Goal: Information Seeking & Learning: Check status

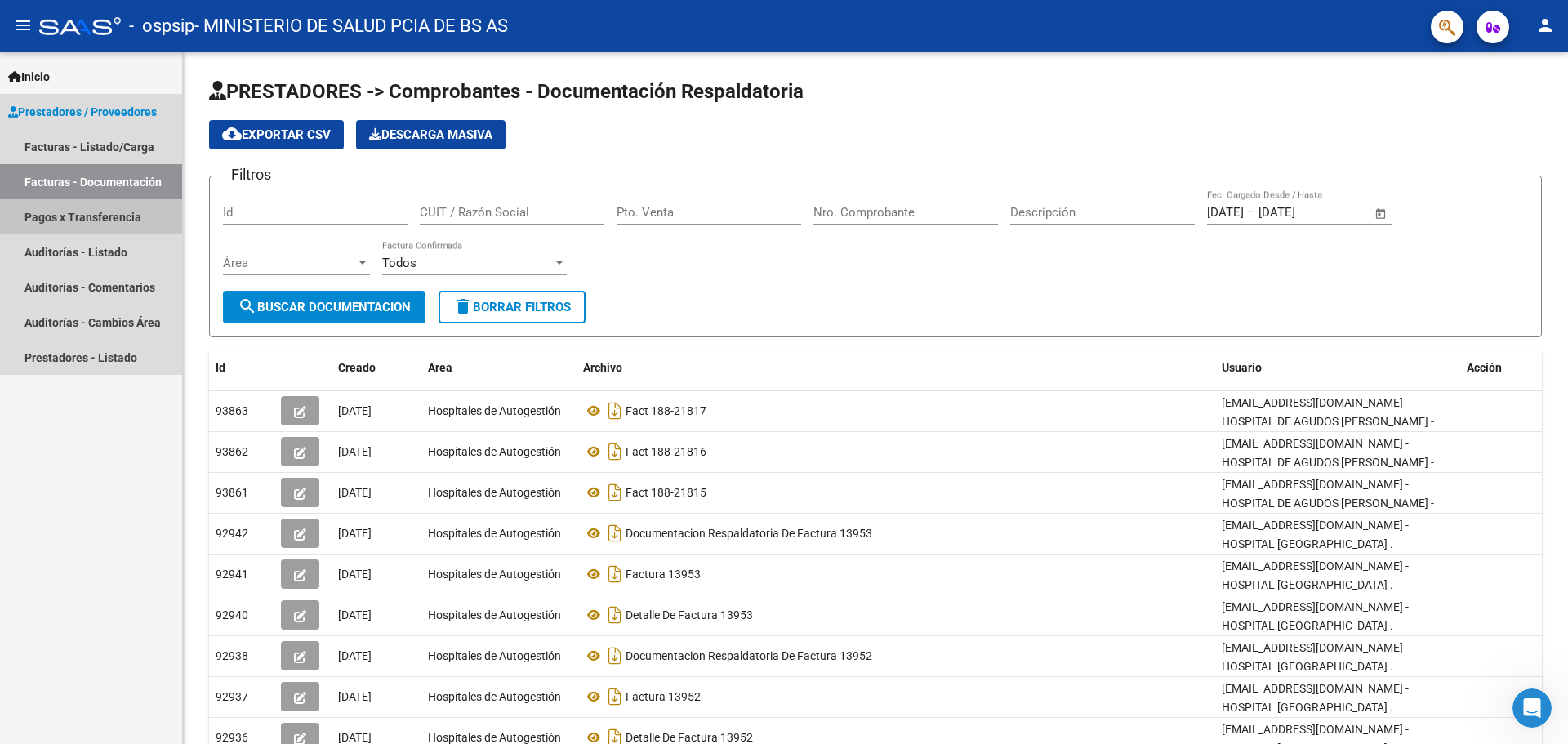
click at [117, 217] on link "Pagos x Transferencia" at bounding box center [91, 216] width 182 height 35
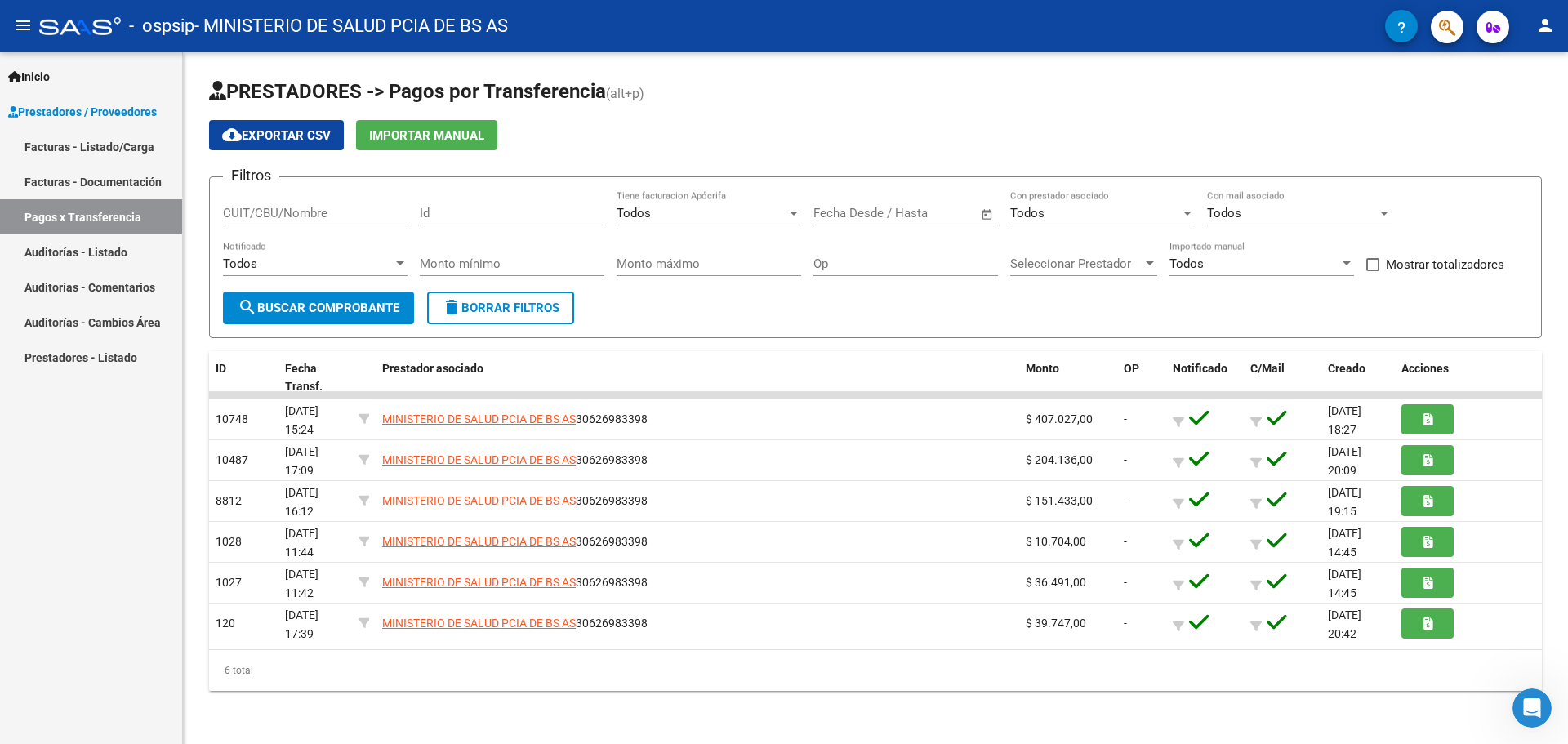
click at [340, 304] on span "search Buscar Comprobante" at bounding box center [318, 307] width 162 height 14
click at [296, 203] on div "CUIT/CBU/Nombre" at bounding box center [315, 208] width 185 height 35
drag, startPoint x: 312, startPoint y: 211, endPoint x: 351, endPoint y: 212, distance: 39.0
click at [318, 212] on input "CUIT/CBU/Nombre" at bounding box center [315, 213] width 185 height 14
click at [540, 211] on input "Id" at bounding box center [512, 213] width 185 height 14
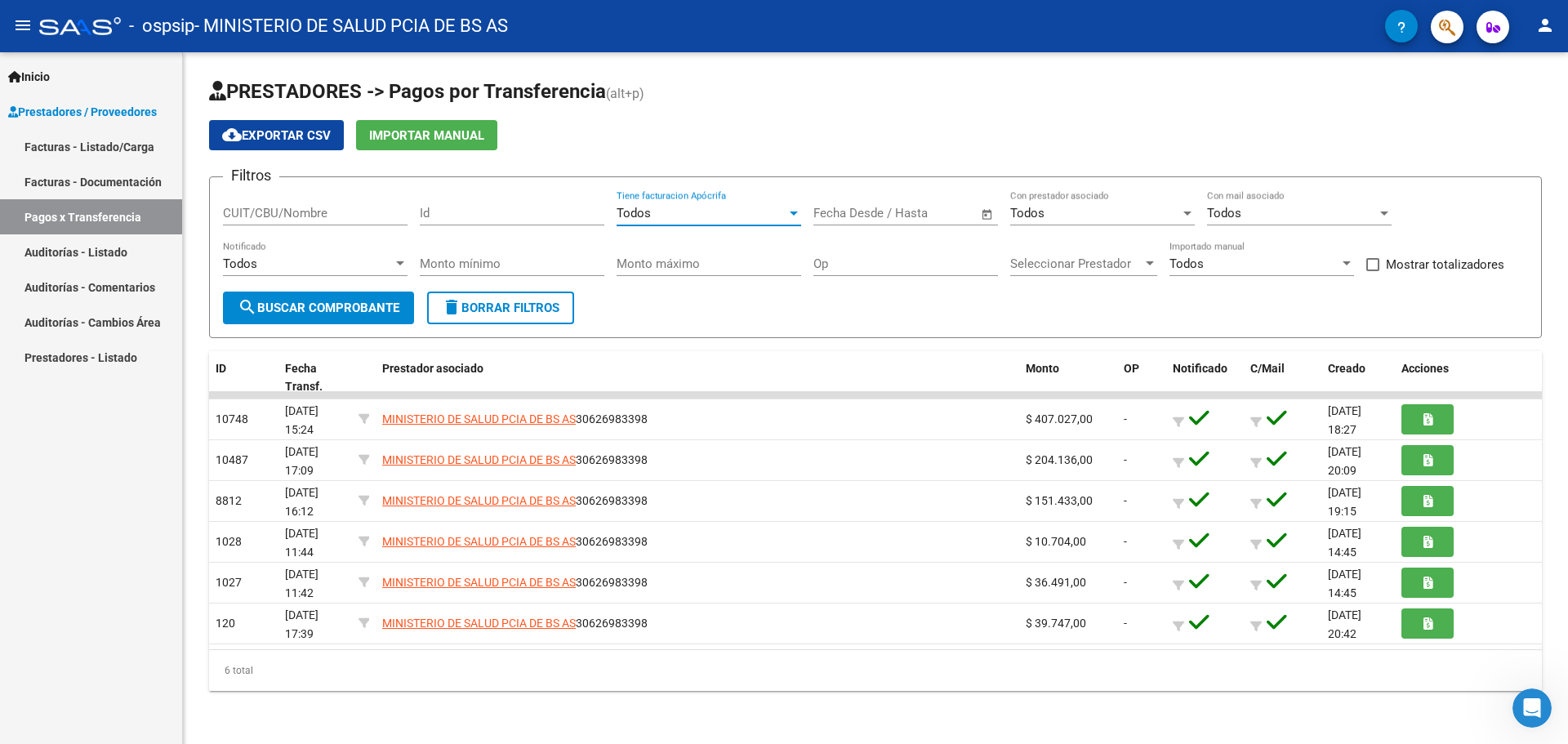
click at [738, 211] on div "Todos" at bounding box center [701, 213] width 170 height 14
click at [868, 209] on div at bounding box center [784, 372] width 1568 height 744
click at [1091, 203] on div "Todos Con prestador asociado" at bounding box center [1102, 208] width 185 height 35
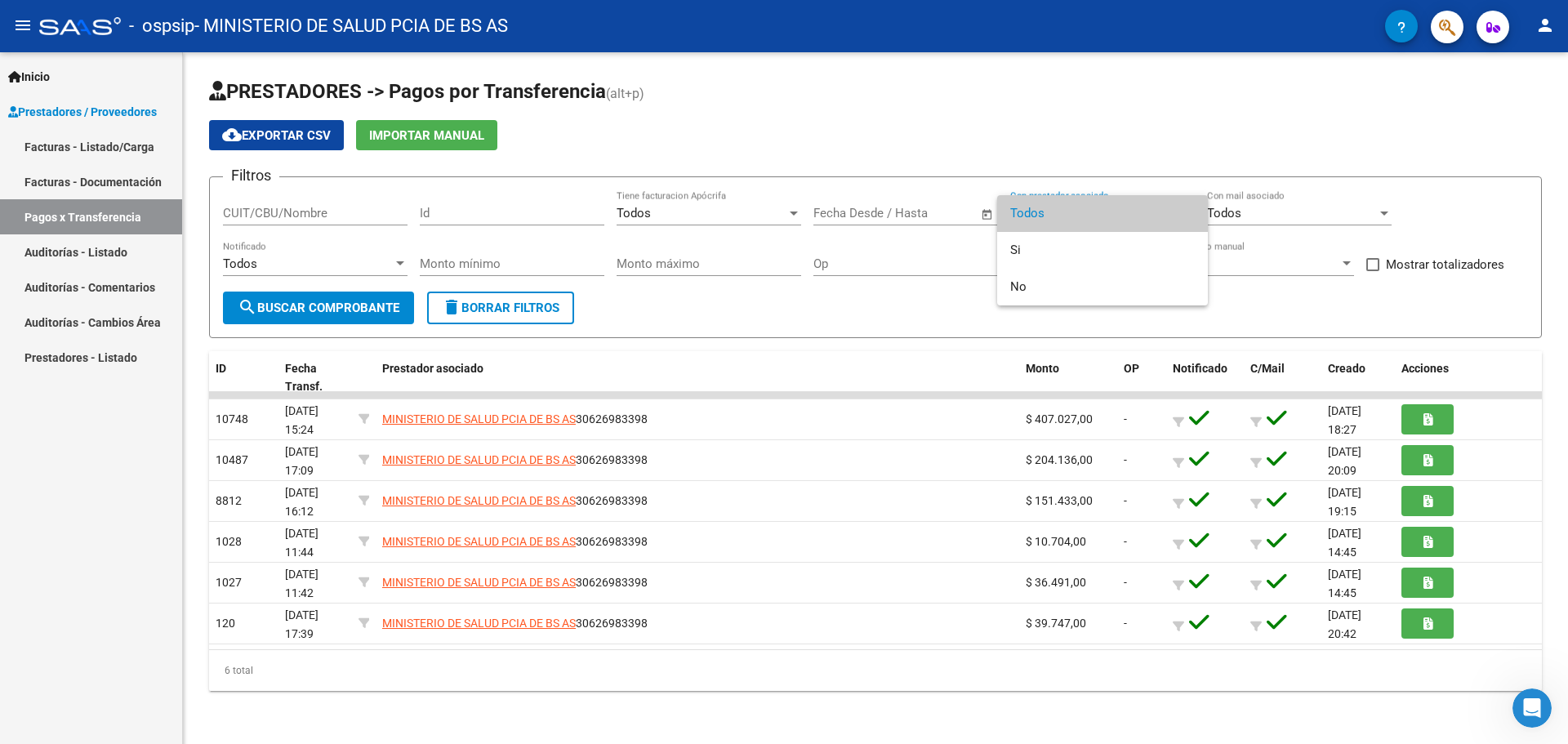
click at [935, 339] on div at bounding box center [784, 372] width 1568 height 744
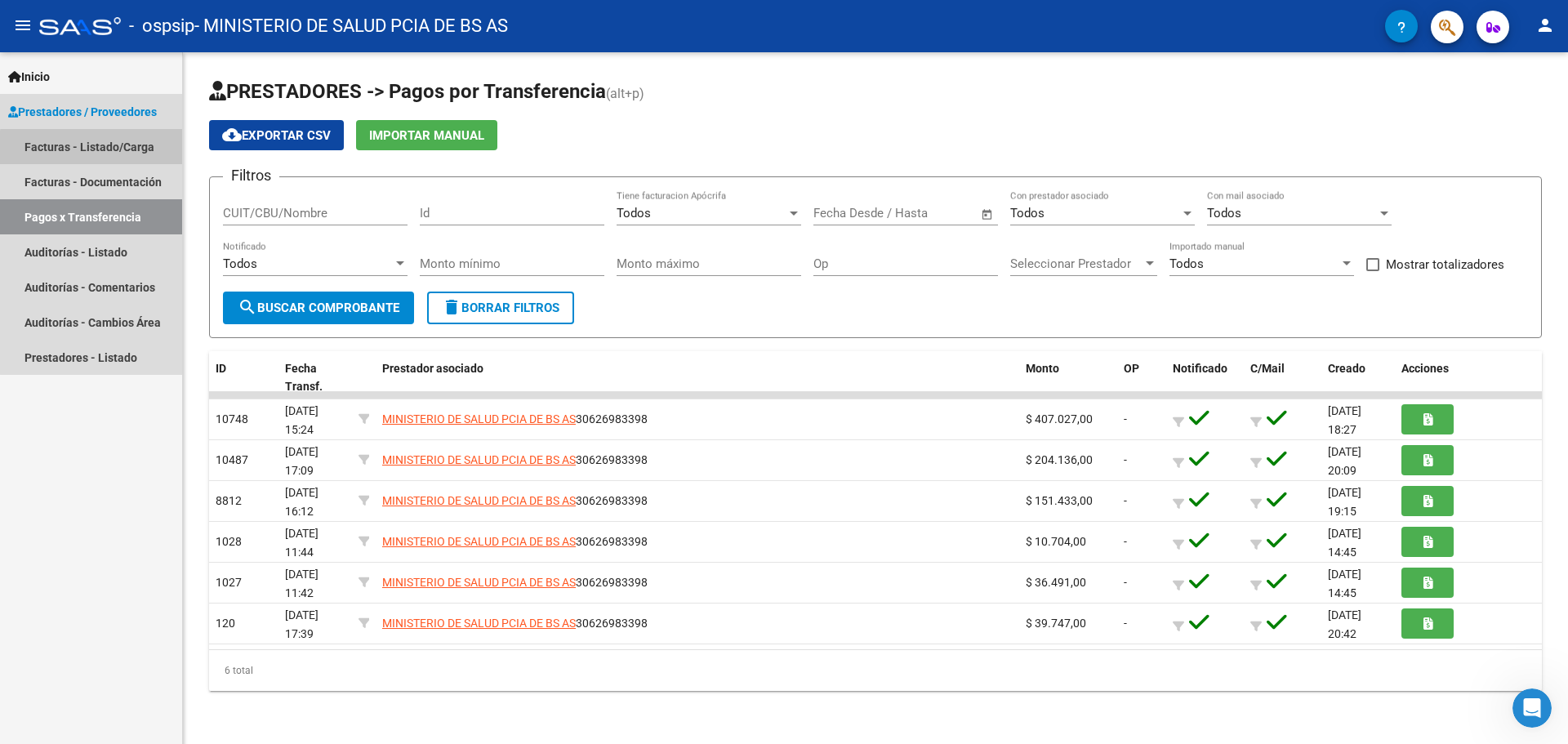
click at [100, 149] on link "Facturas - Listado/Carga" at bounding box center [91, 146] width 182 height 35
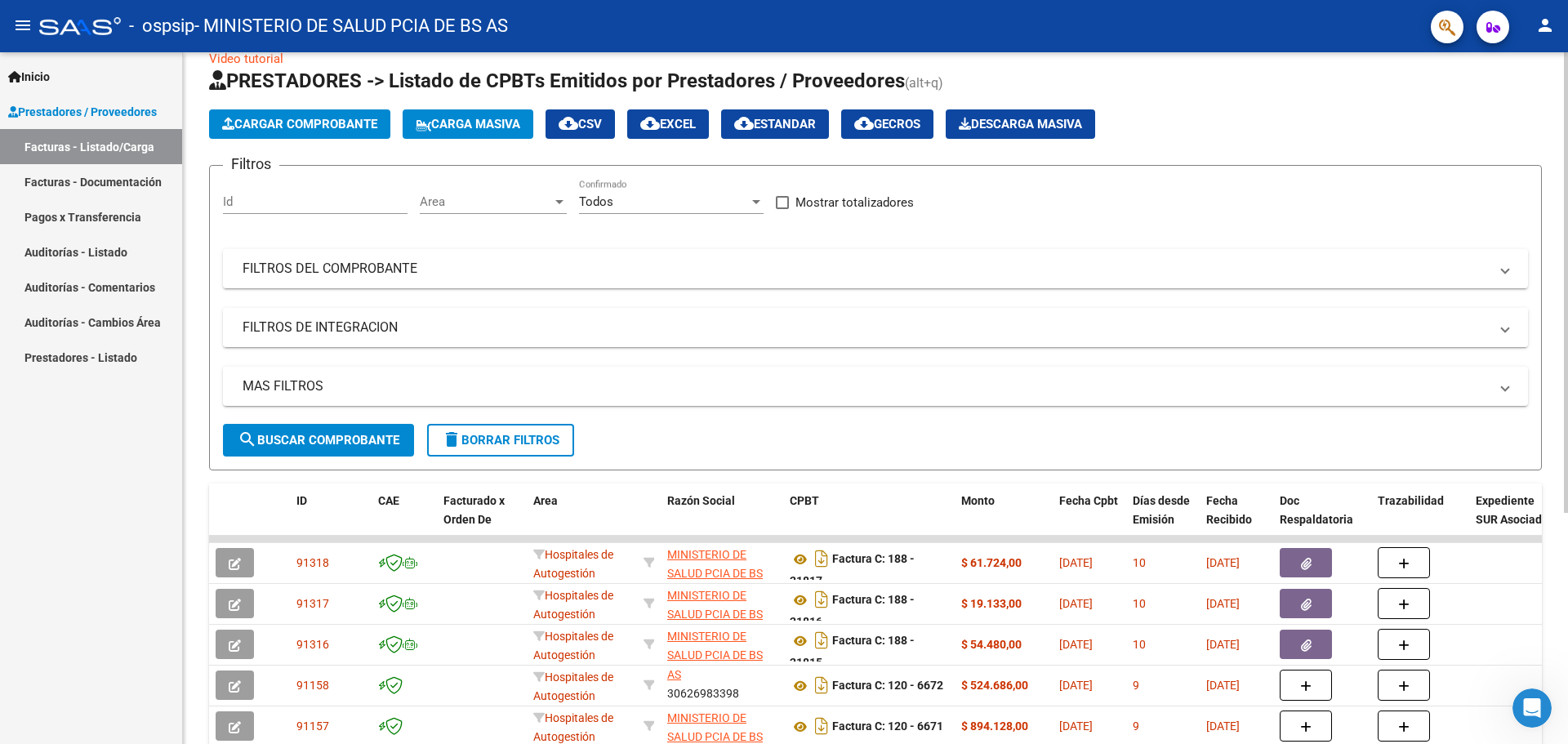
scroll to position [20, 0]
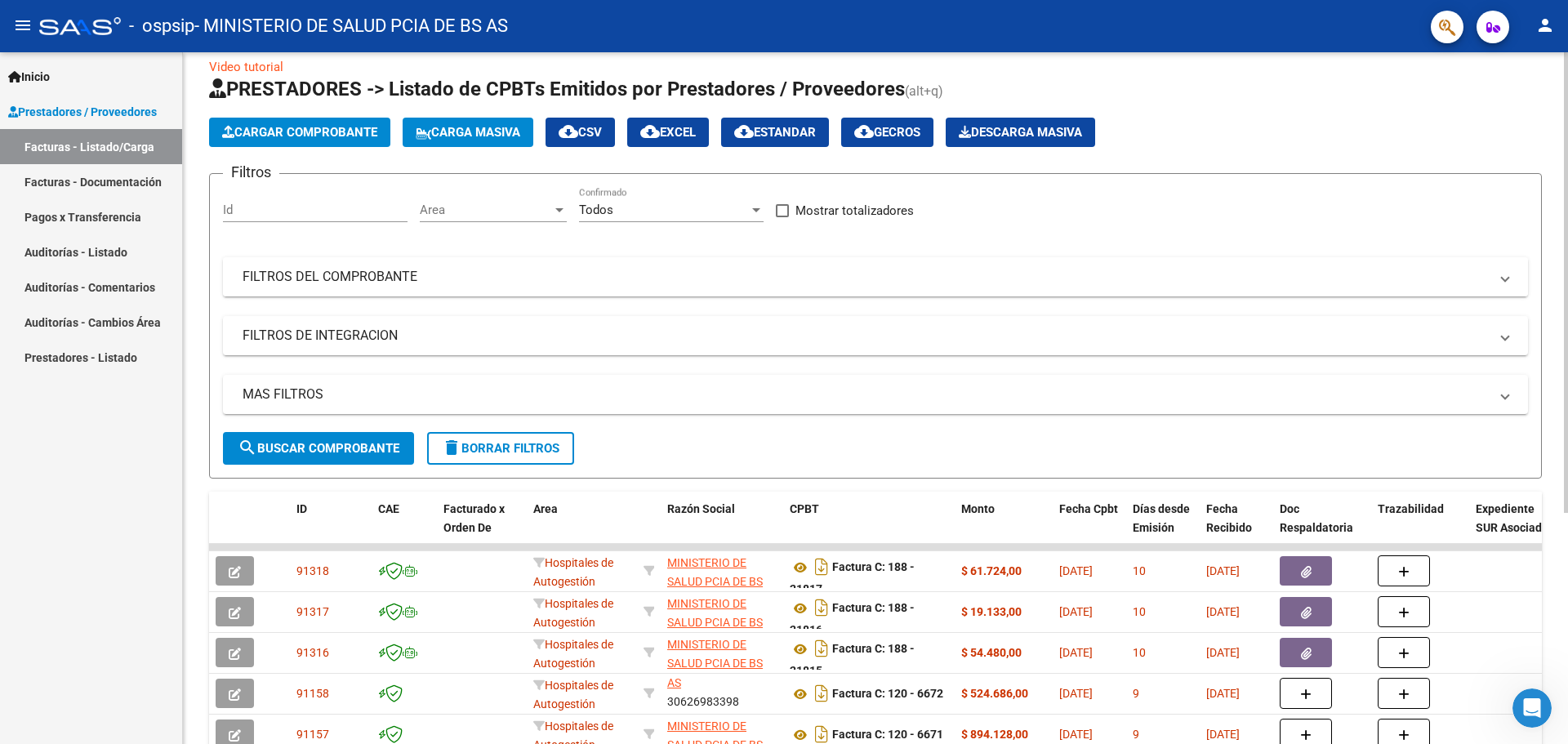
click at [430, 286] on mat-expansion-panel-header "FILTROS DEL COMPROBANTE" at bounding box center [875, 277] width 1305 height 39
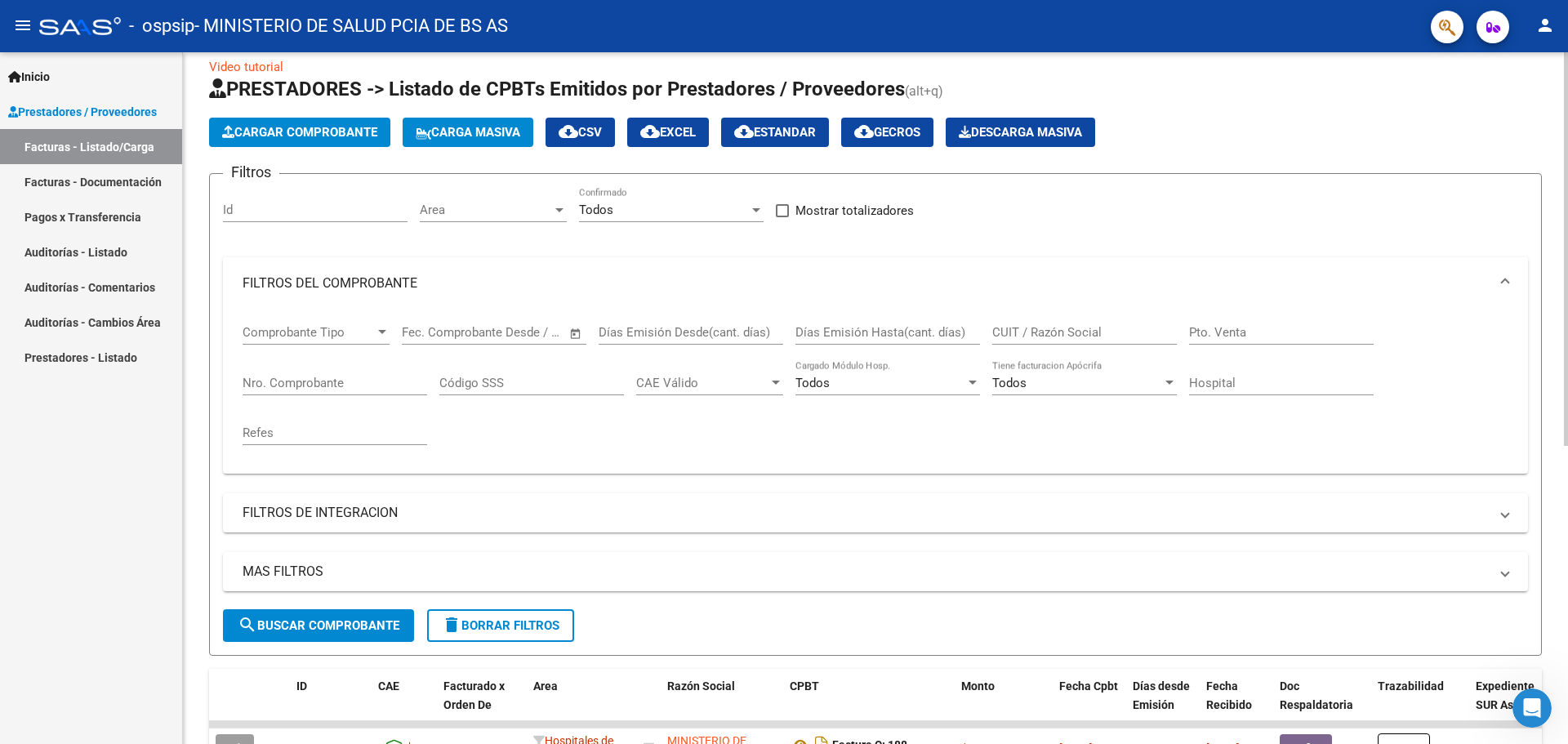
click at [373, 333] on span "Comprobante Tipo" at bounding box center [308, 332] width 132 height 14
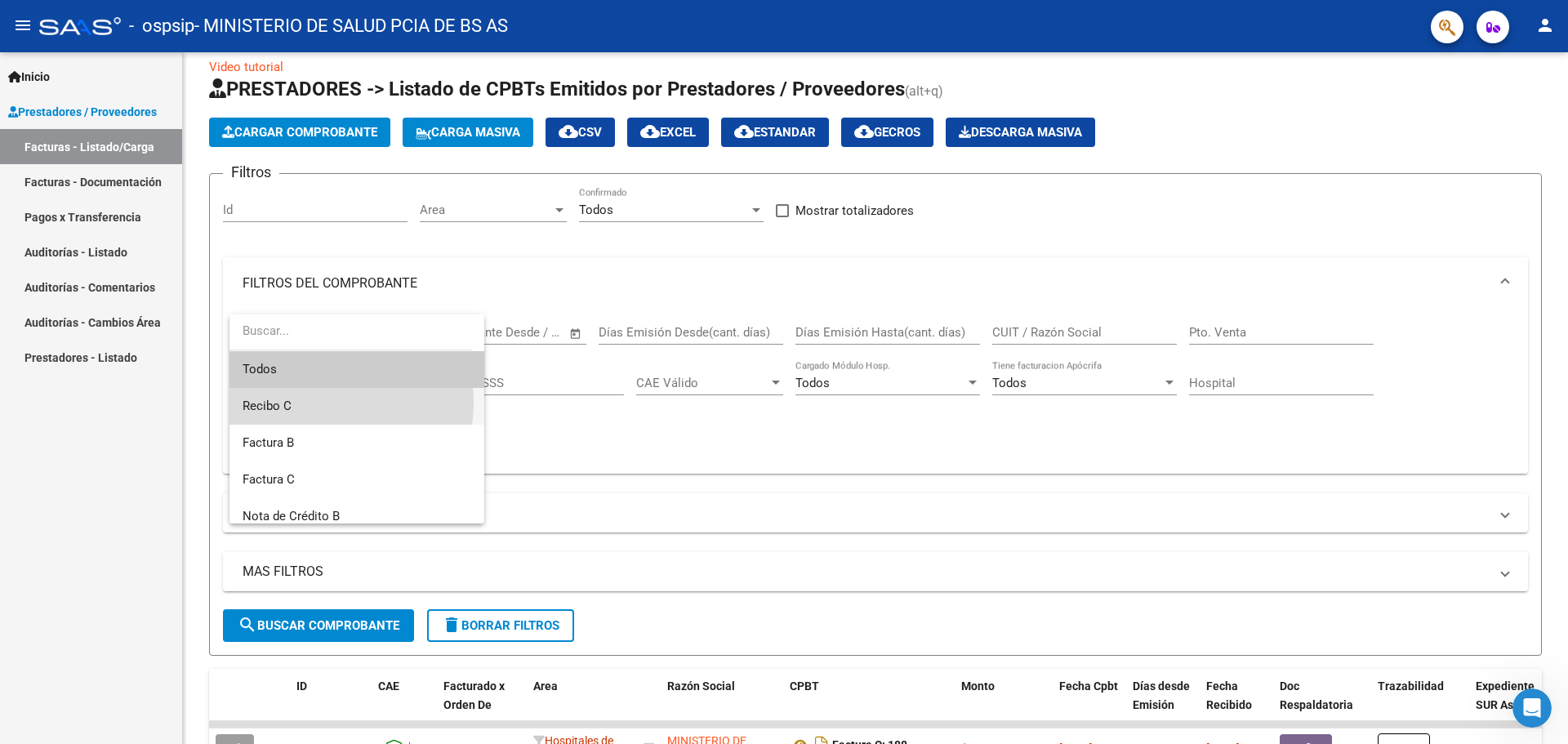
click at [318, 403] on span "Recibo C" at bounding box center [357, 406] width 229 height 37
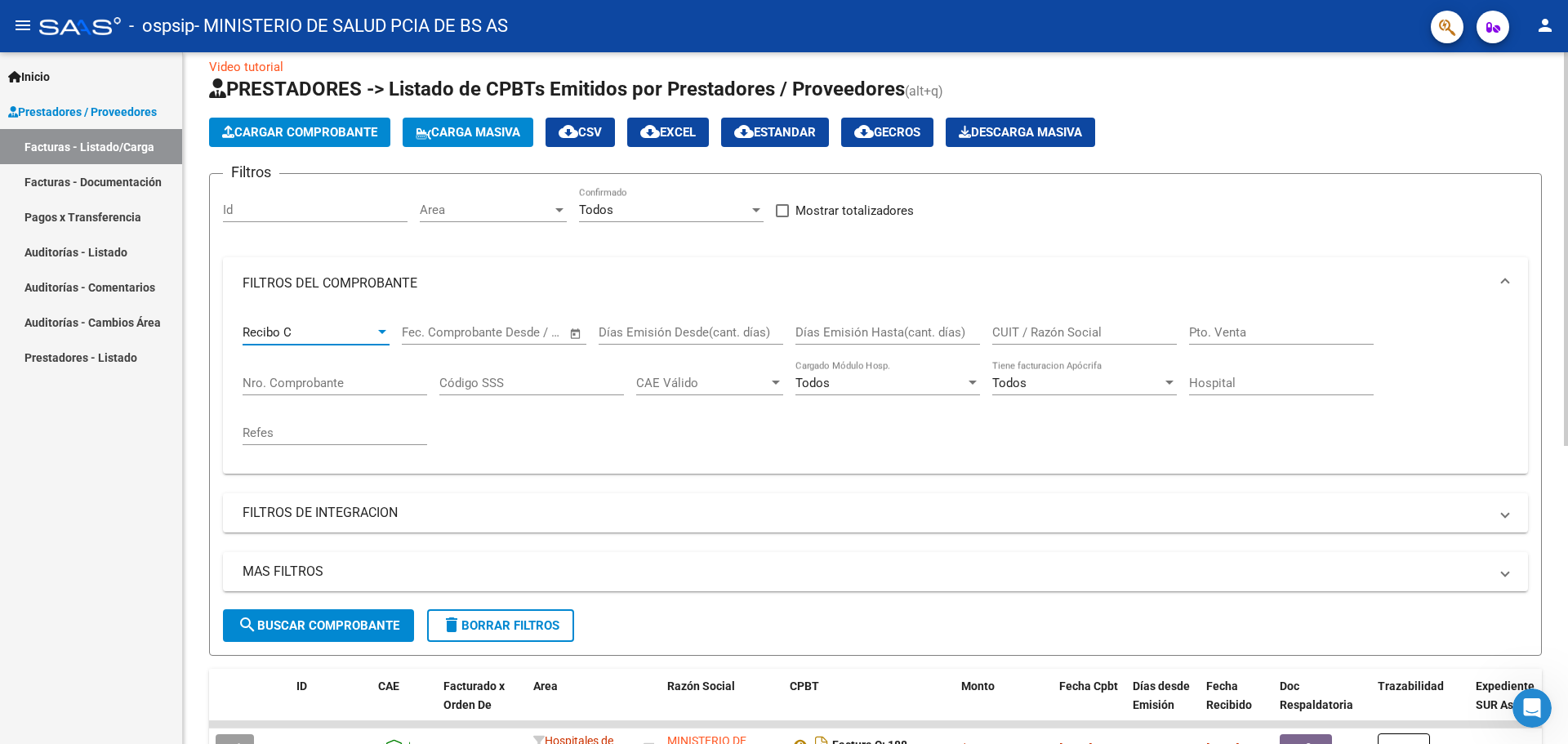
click at [508, 329] on input "text" at bounding box center [522, 332] width 79 height 14
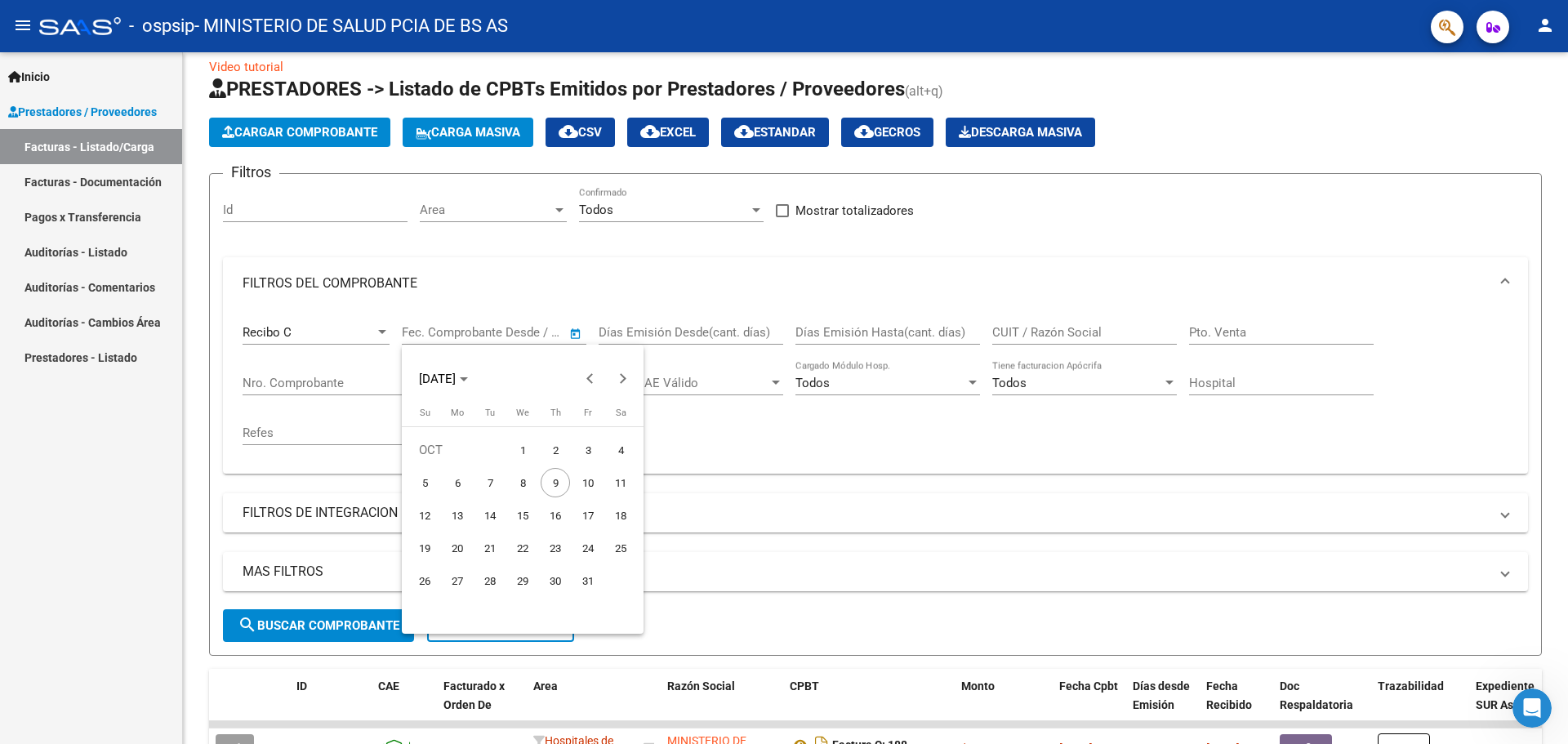
click at [512, 330] on div at bounding box center [784, 372] width 1568 height 744
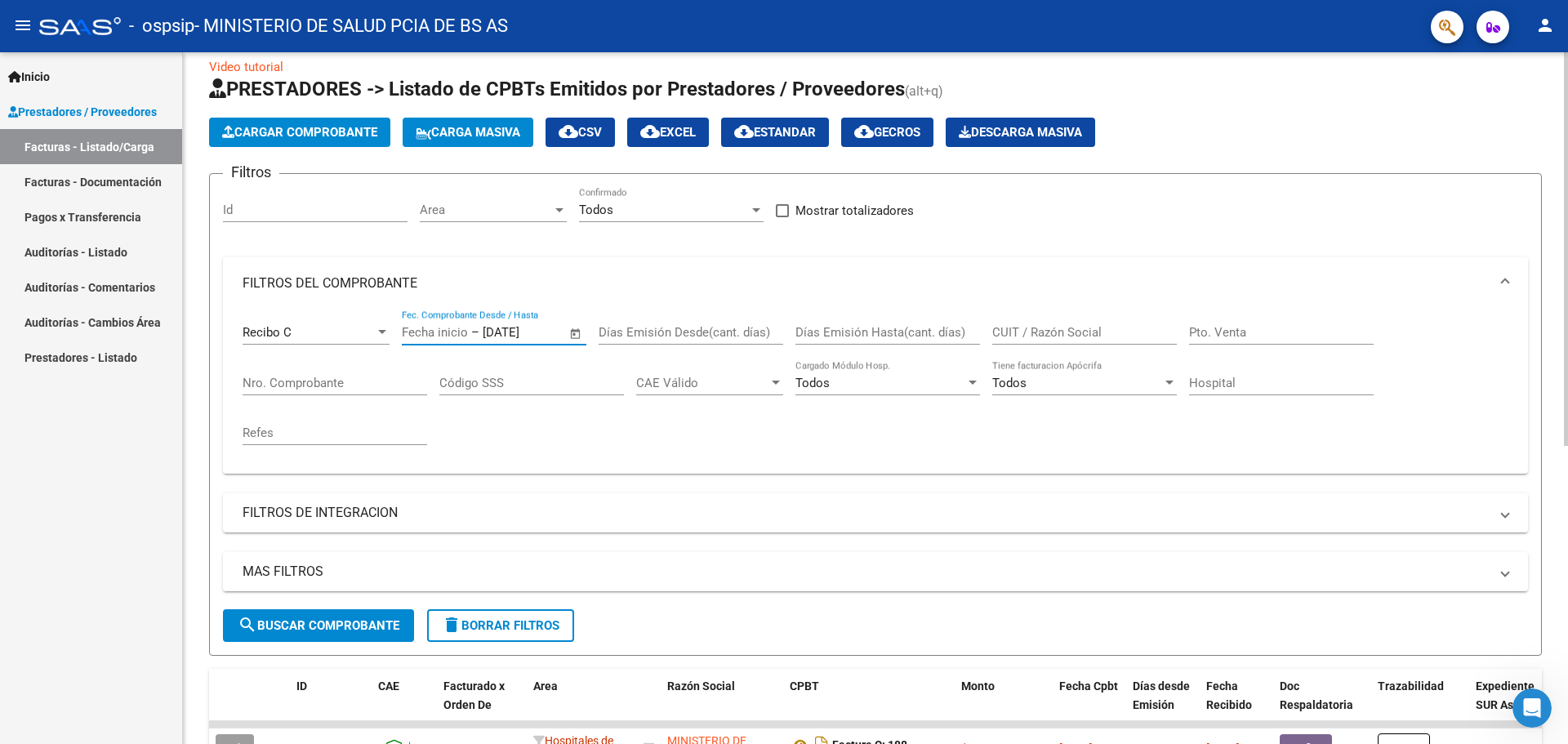
type input "[DATE]"
click at [682, 330] on input "Días Emisión Desde(cant. días)" at bounding box center [690, 332] width 185 height 14
type input "1"
type input "60"
click at [512, 334] on input "[DATE]" at bounding box center [522, 332] width 79 height 14
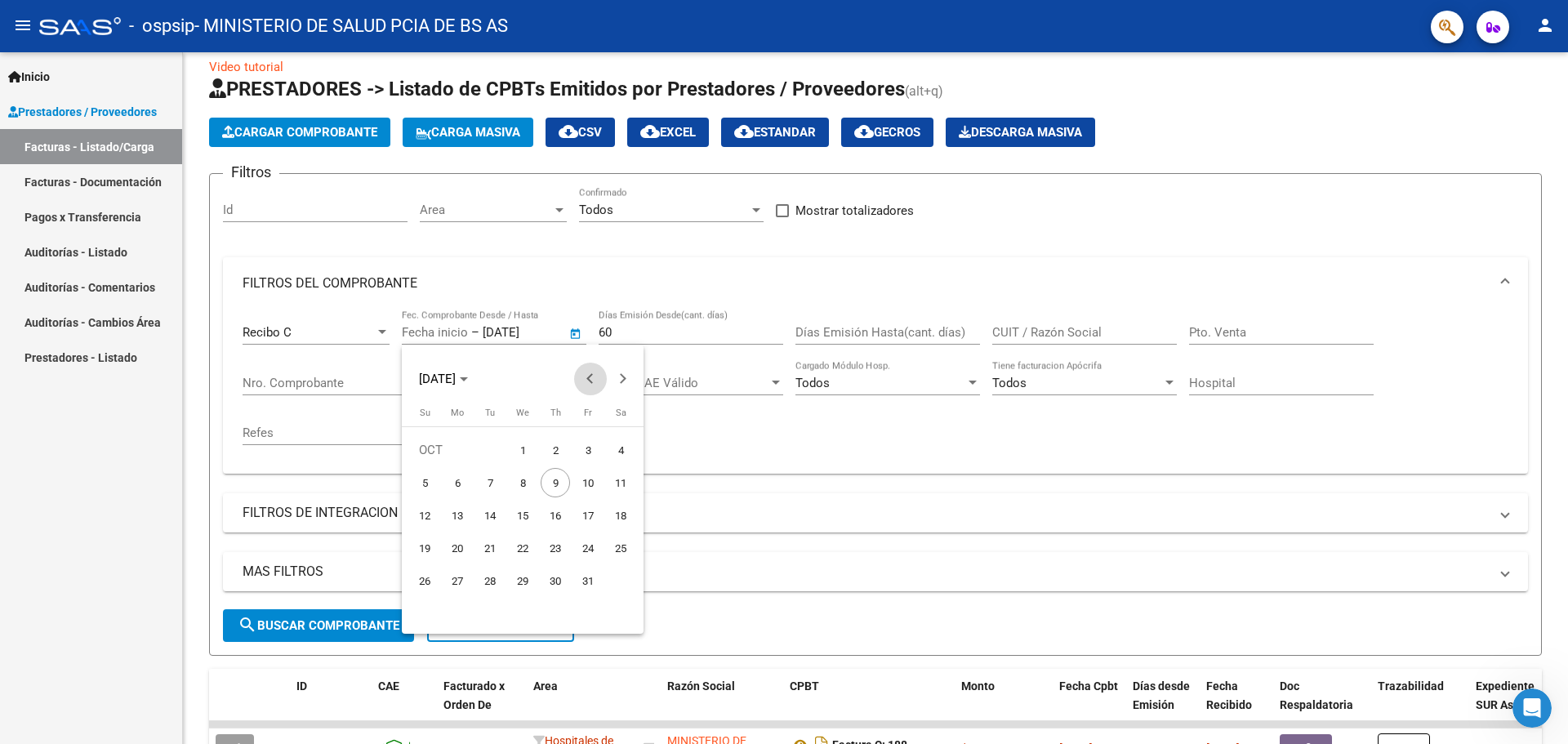
click at [583, 372] on span "Previous month" at bounding box center [590, 379] width 32 height 32
click at [541, 333] on div at bounding box center [784, 372] width 1568 height 744
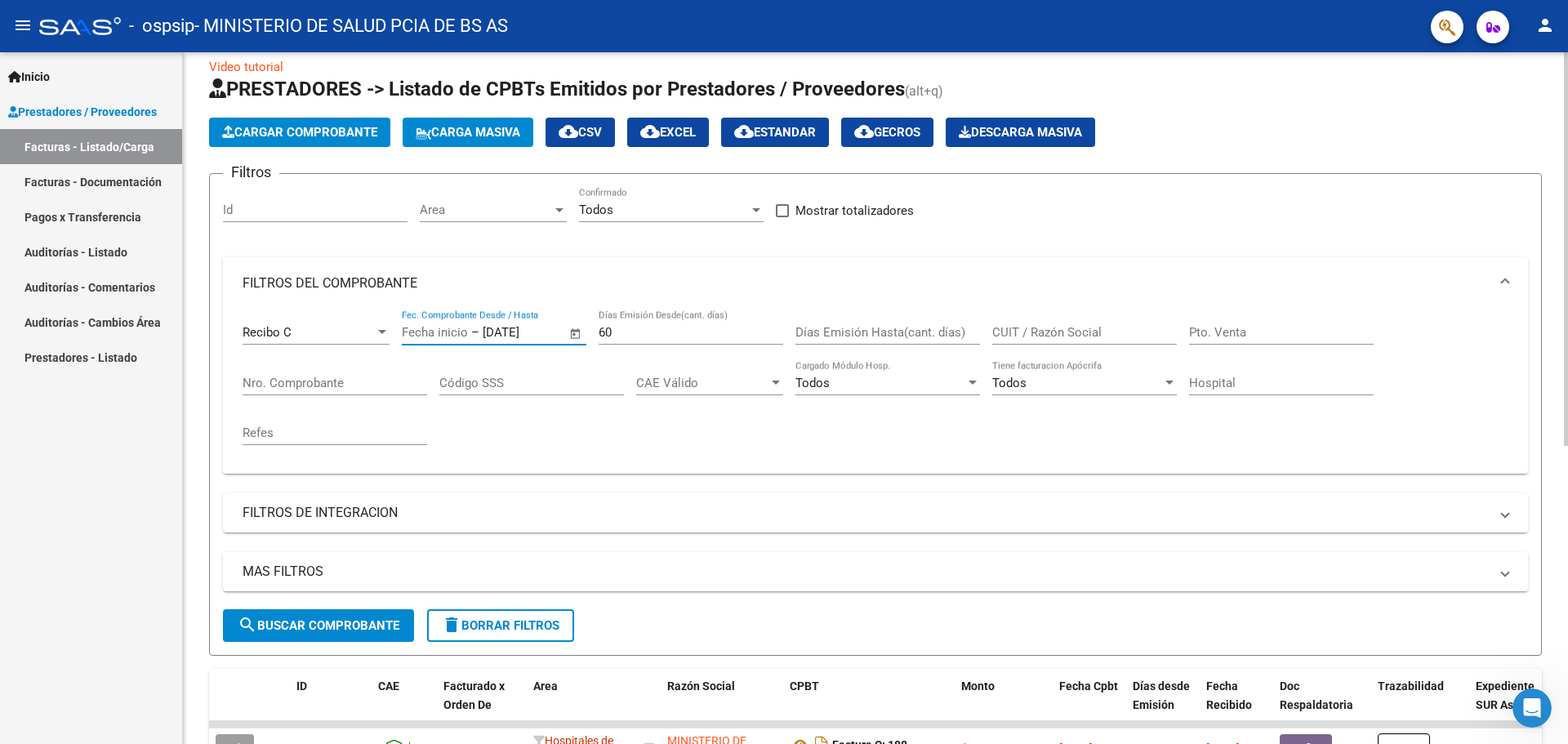
click at [495, 332] on input "[DATE]" at bounding box center [522, 332] width 79 height 14
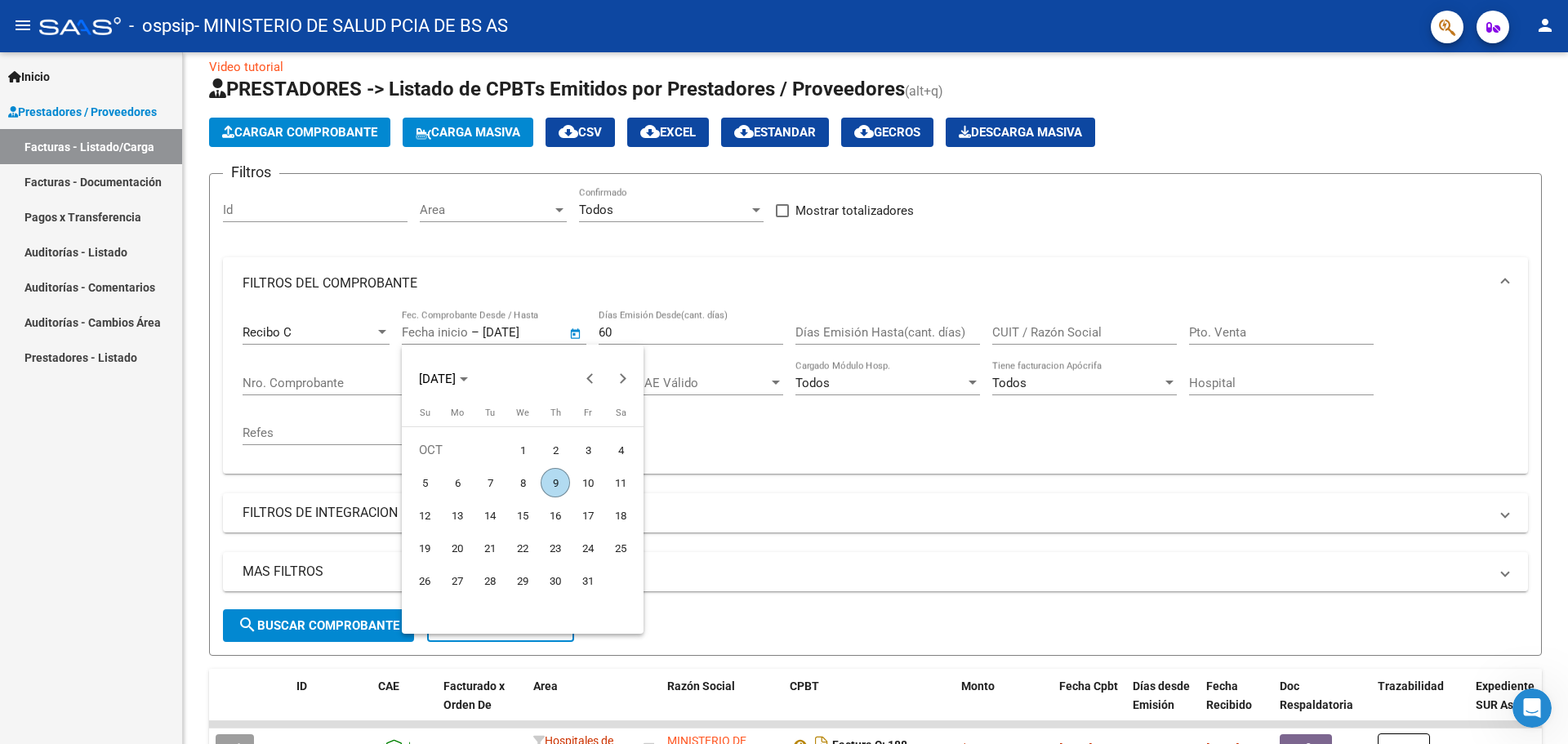
click at [489, 334] on div at bounding box center [784, 372] width 1568 height 744
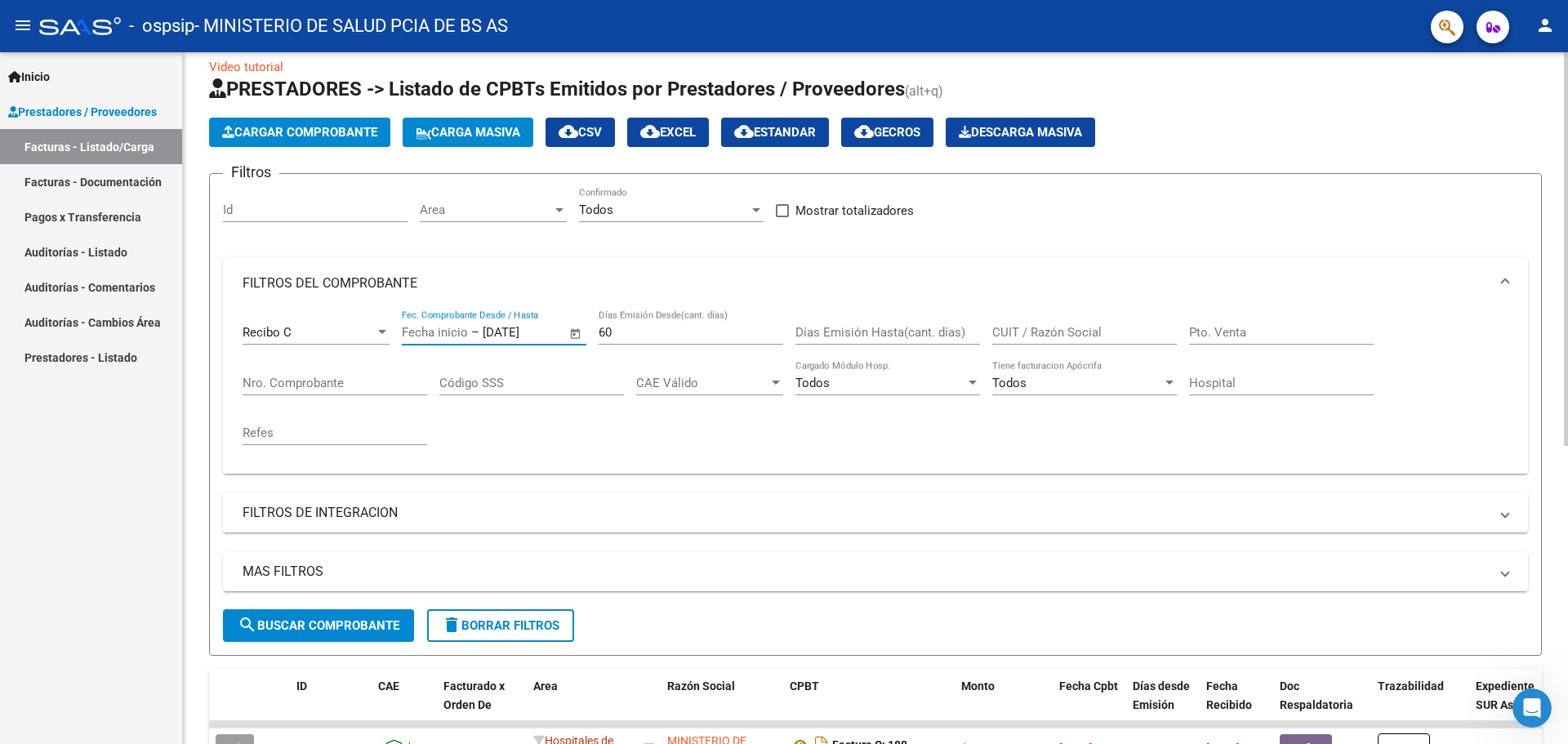
click at [491, 332] on input "[DATE]" at bounding box center [522, 332] width 79 height 14
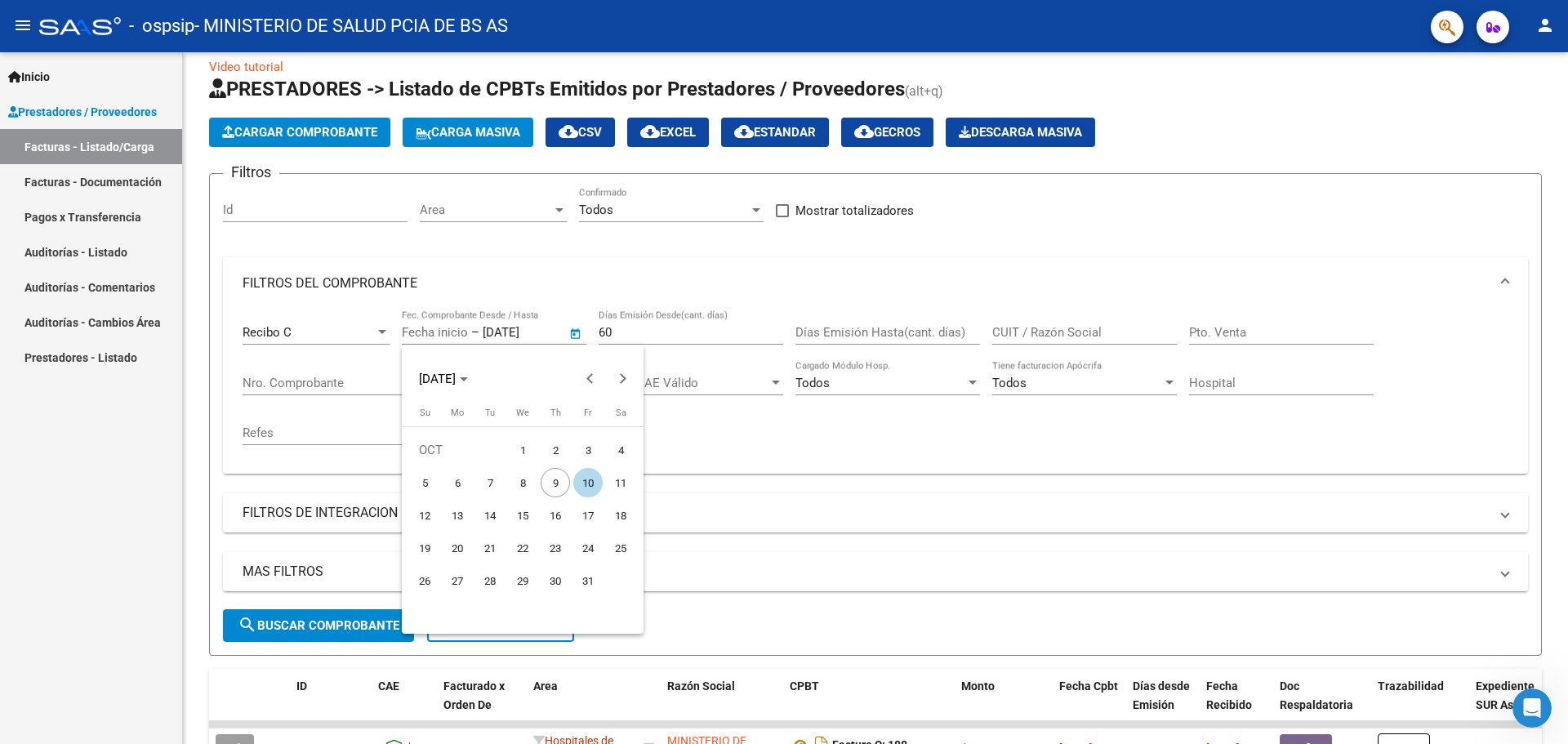
click at [507, 329] on div at bounding box center [784, 372] width 1568 height 744
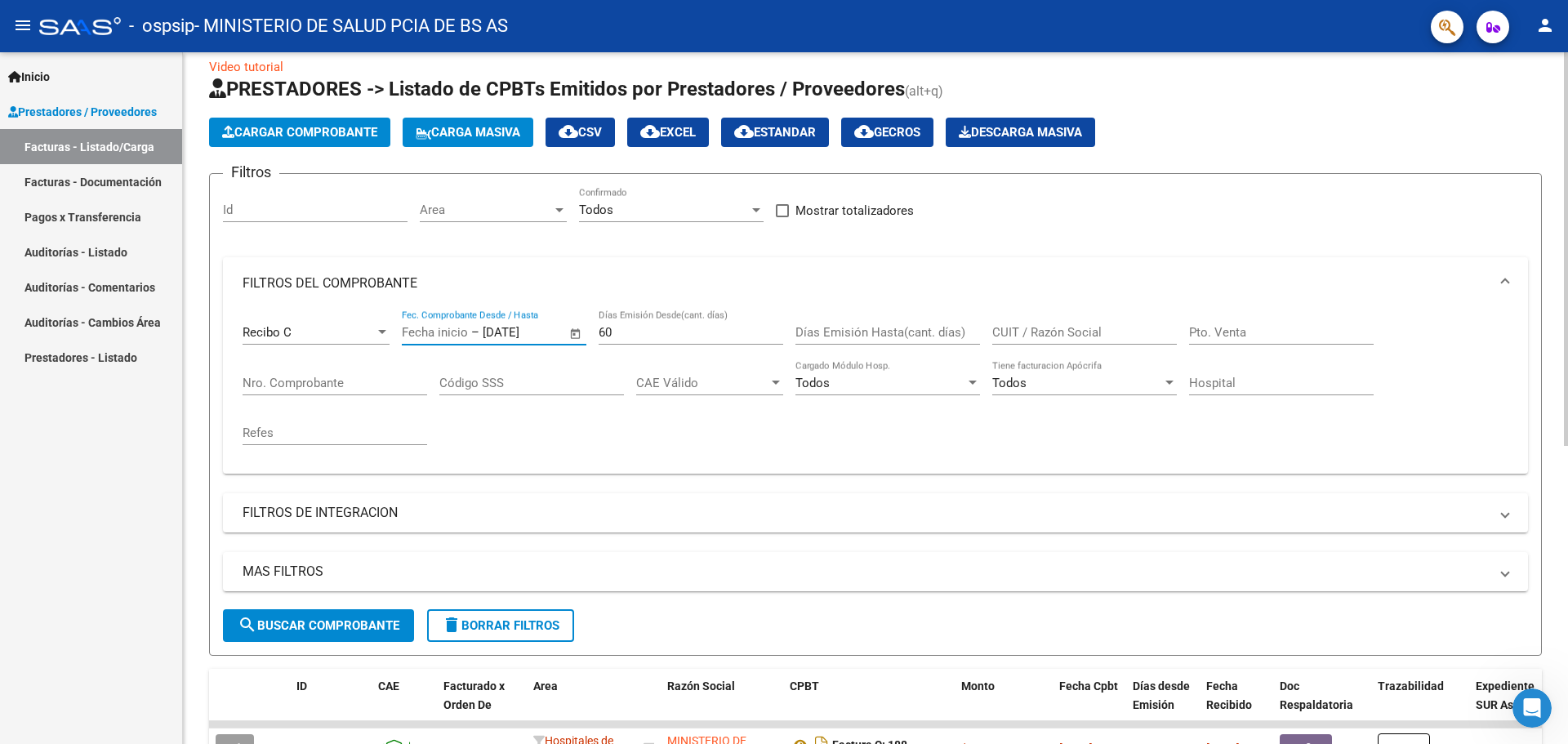
click at [509, 329] on input "[DATE]" at bounding box center [522, 332] width 79 height 14
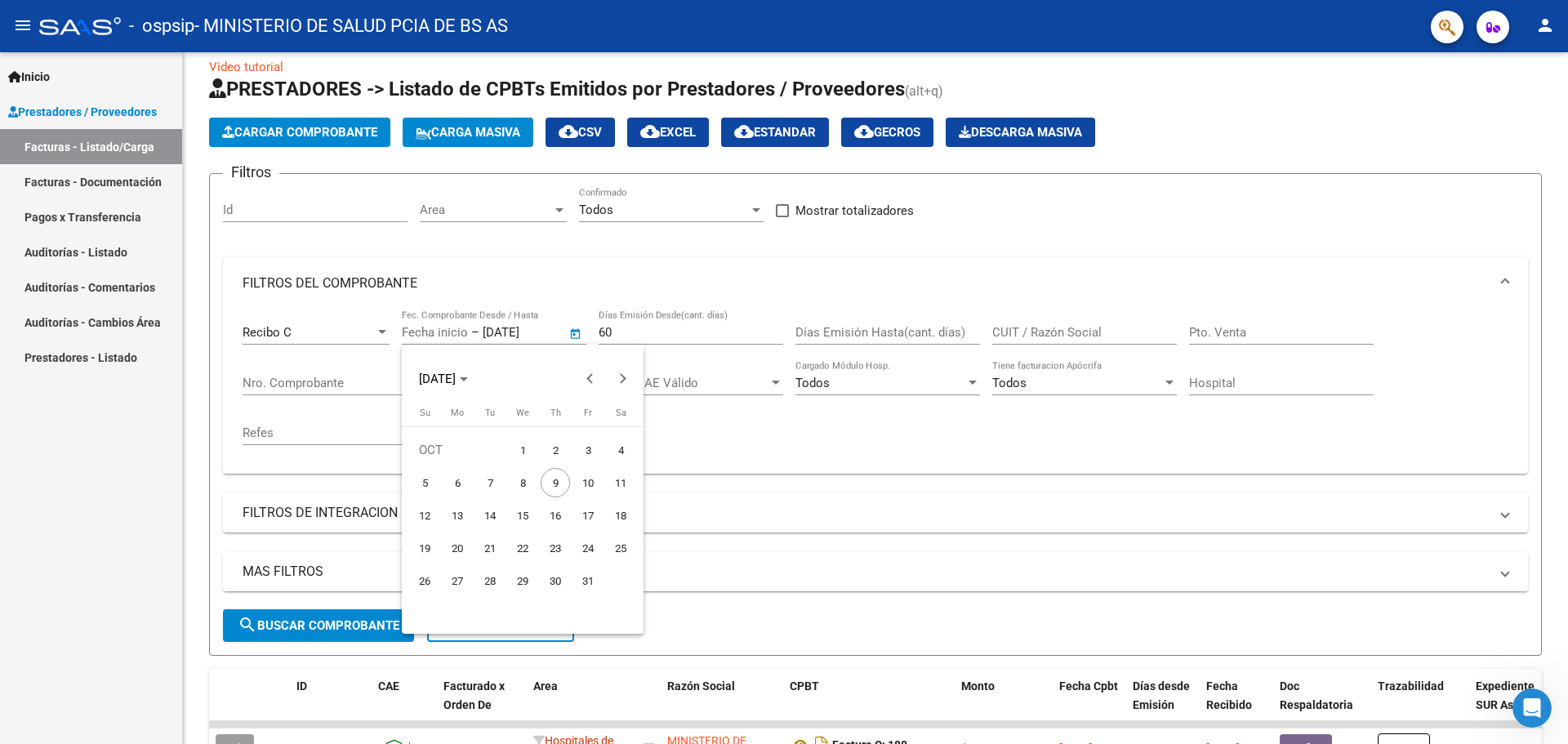
click at [512, 330] on div at bounding box center [784, 372] width 1568 height 744
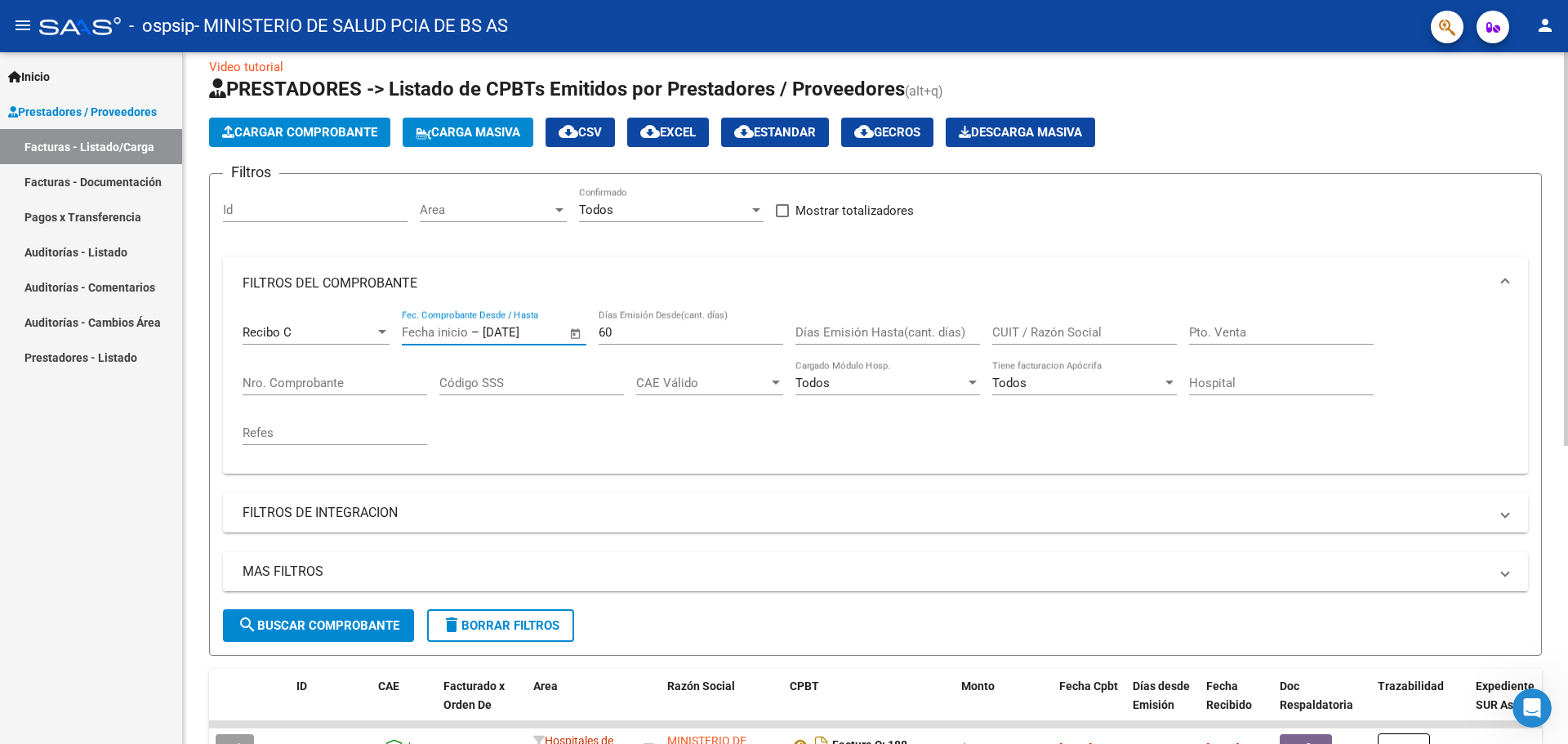
type input "[DATE]"
click at [1078, 336] on input "CUIT / Razón Social" at bounding box center [1084, 332] width 185 height 14
click at [1090, 330] on input "CUIT / Razón Social" at bounding box center [1084, 332] width 185 height 14
paste input "30595816994"
type input "30595816994"
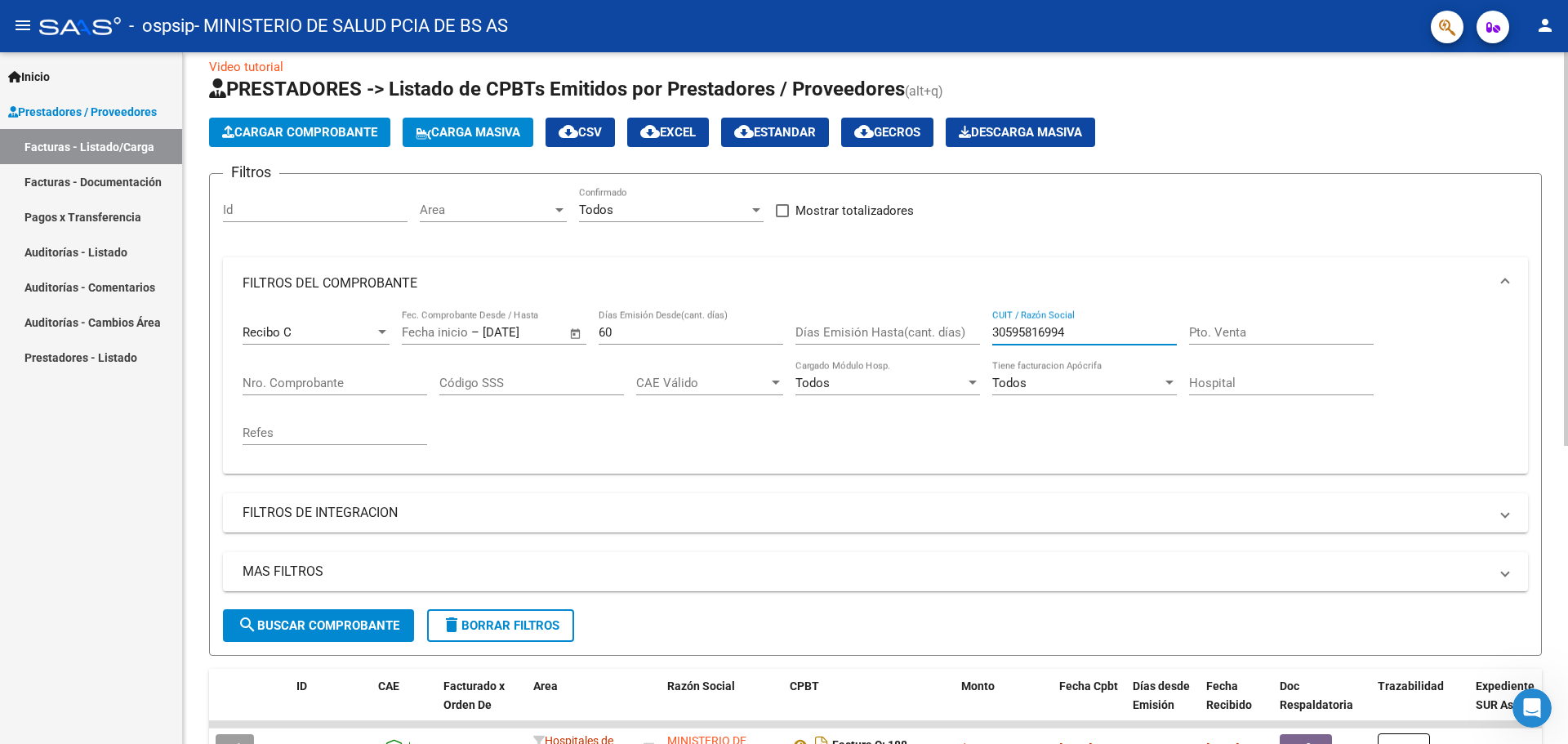
click at [1248, 332] on input "Pto. Venta" at bounding box center [1281, 332] width 185 height 14
type input "150"
click at [373, 392] on div "Nro. Comprobante" at bounding box center [335, 377] width 185 height 35
click at [512, 382] on input "Código SSS" at bounding box center [531, 382] width 185 height 14
click at [770, 385] on div at bounding box center [775, 382] width 14 height 13
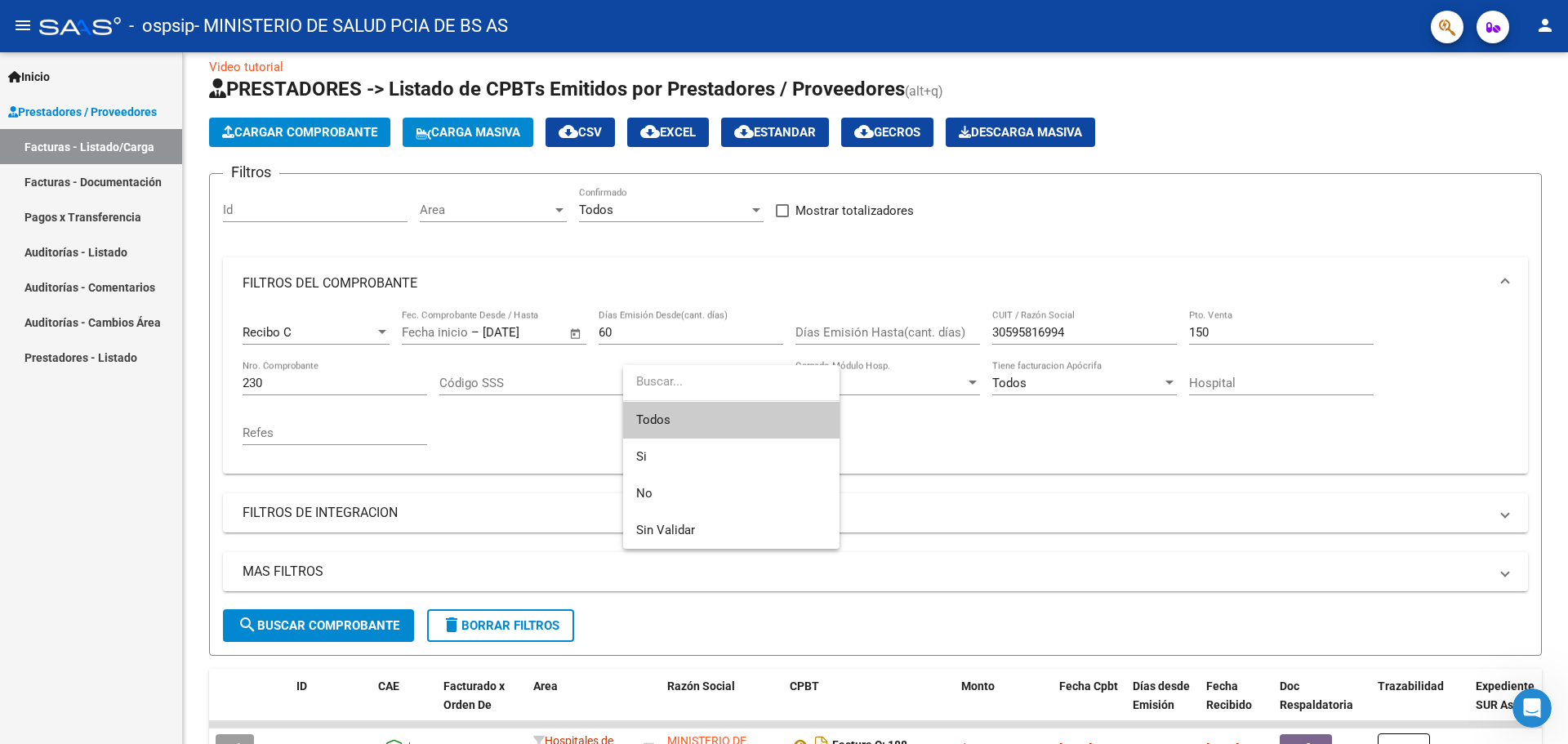
click at [741, 367] on input "dropdown search" at bounding box center [731, 381] width 216 height 37
click at [952, 546] on div at bounding box center [784, 372] width 1568 height 744
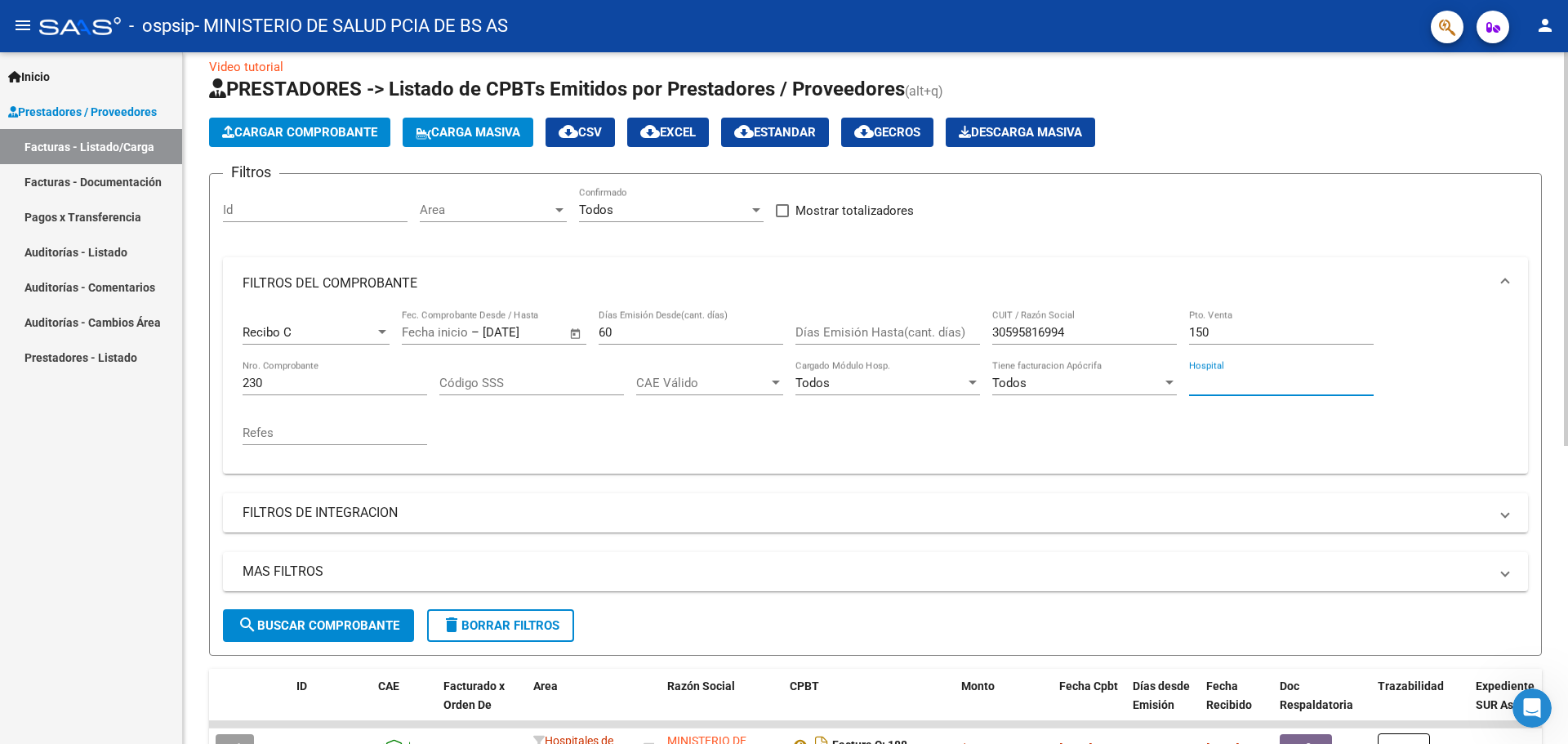
click at [1279, 385] on input "Hospital" at bounding box center [1281, 382] width 185 height 14
click at [1161, 386] on div "Todos" at bounding box center [1078, 382] width 170 height 14
click at [1161, 386] on span "Todos" at bounding box center [1084, 383] width 185 height 37
click at [1257, 386] on input "Hospital" at bounding box center [1281, 382] width 185 height 14
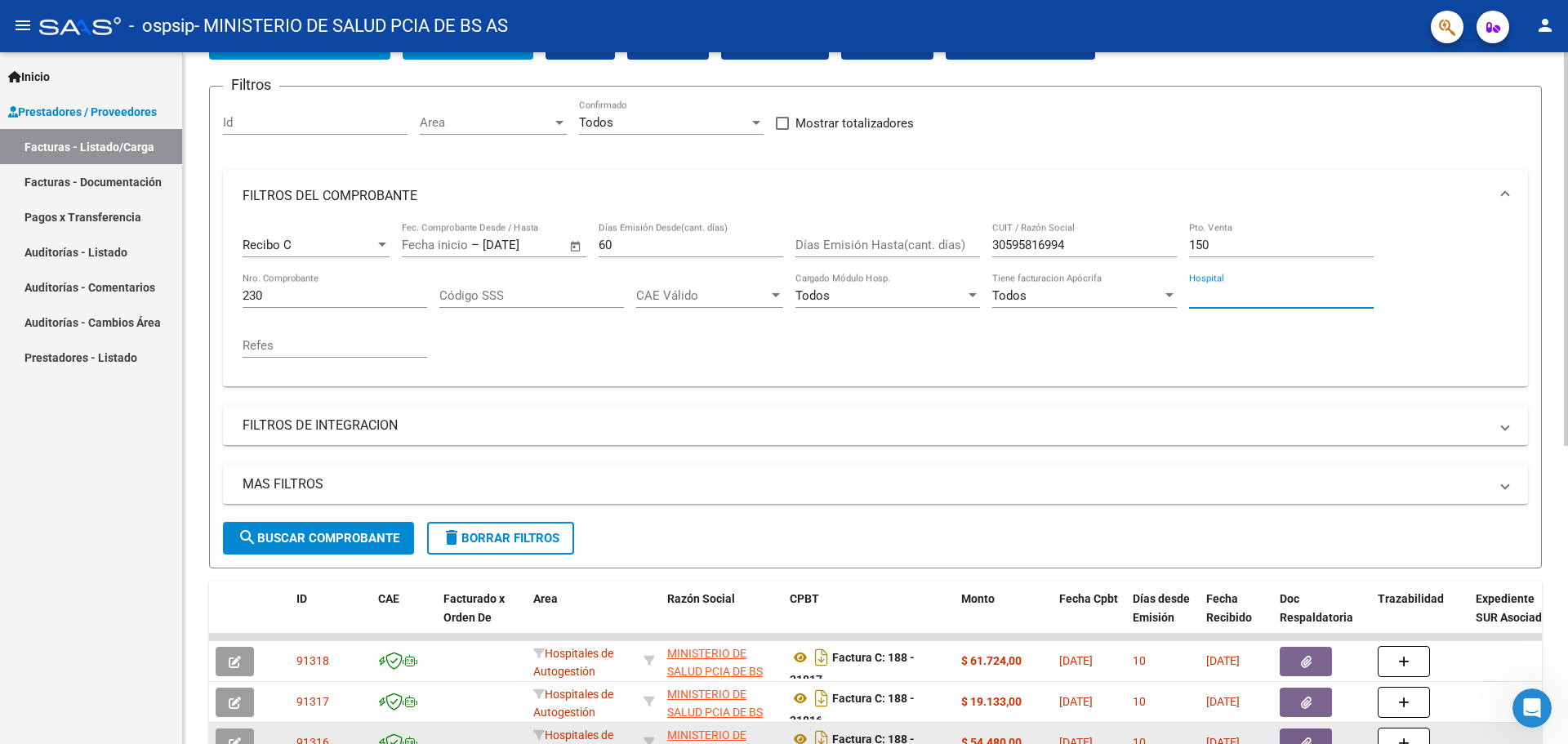
scroll to position [266, 0]
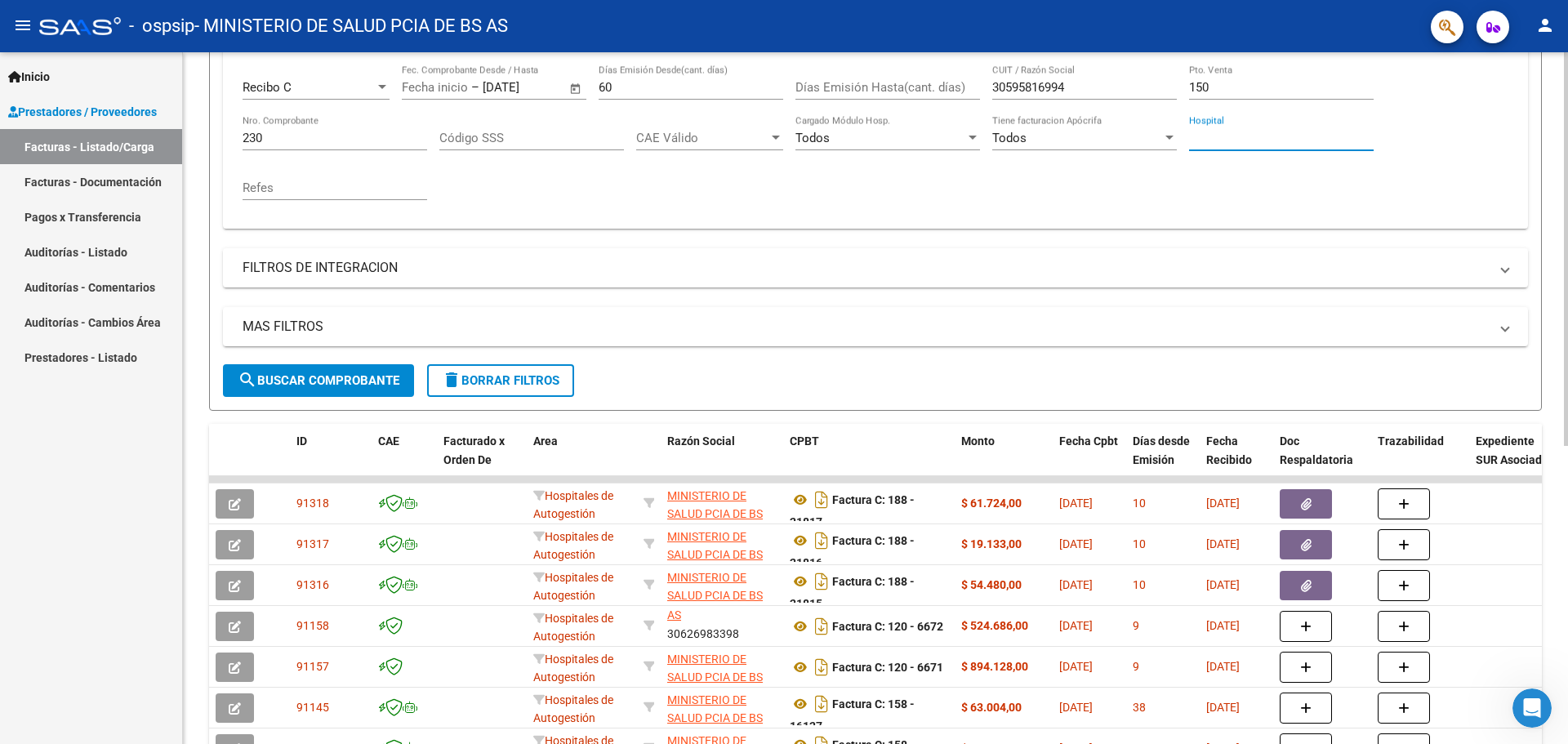
click at [334, 390] on button "search Buscar Comprobante" at bounding box center [318, 381] width 191 height 32
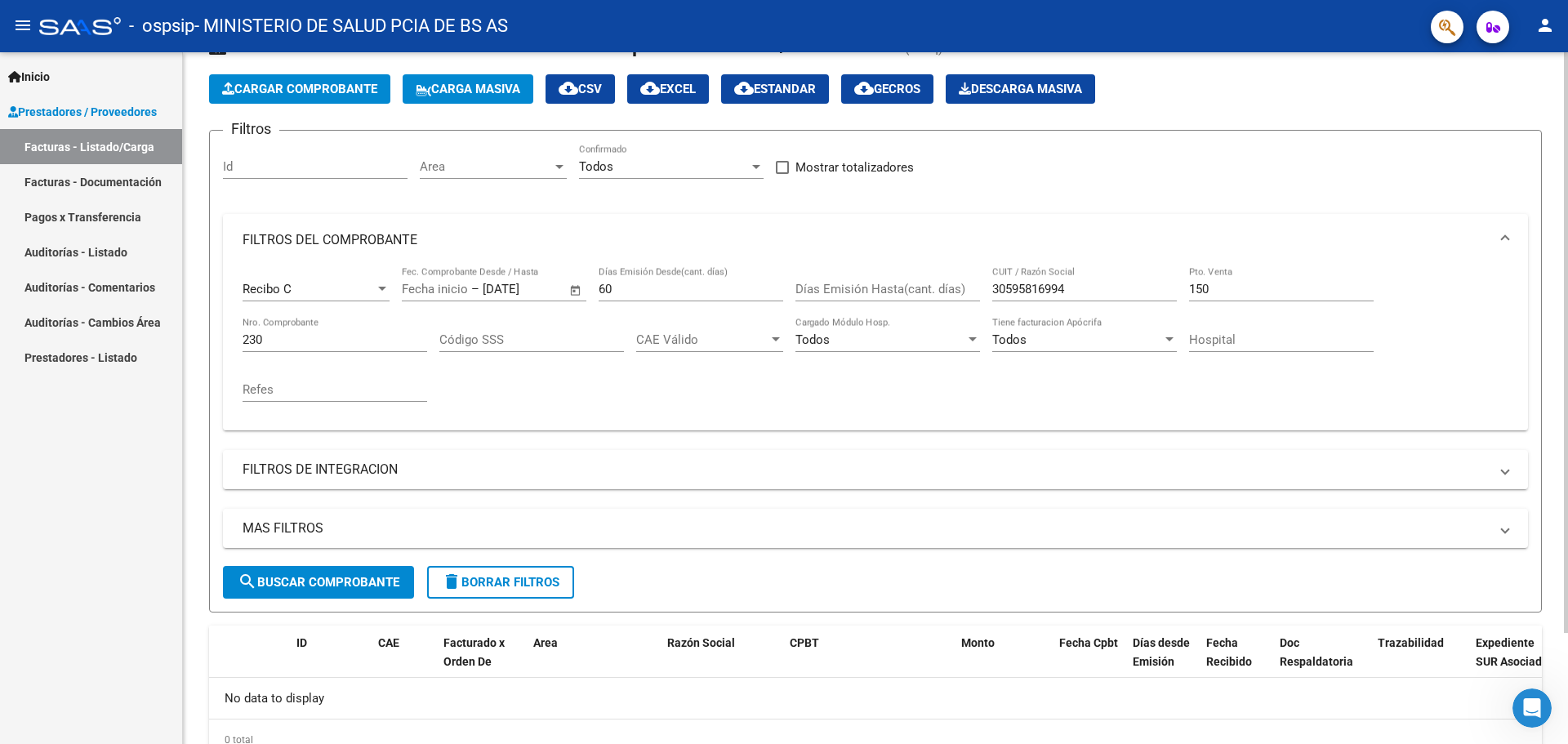
scroll to position [132, 0]
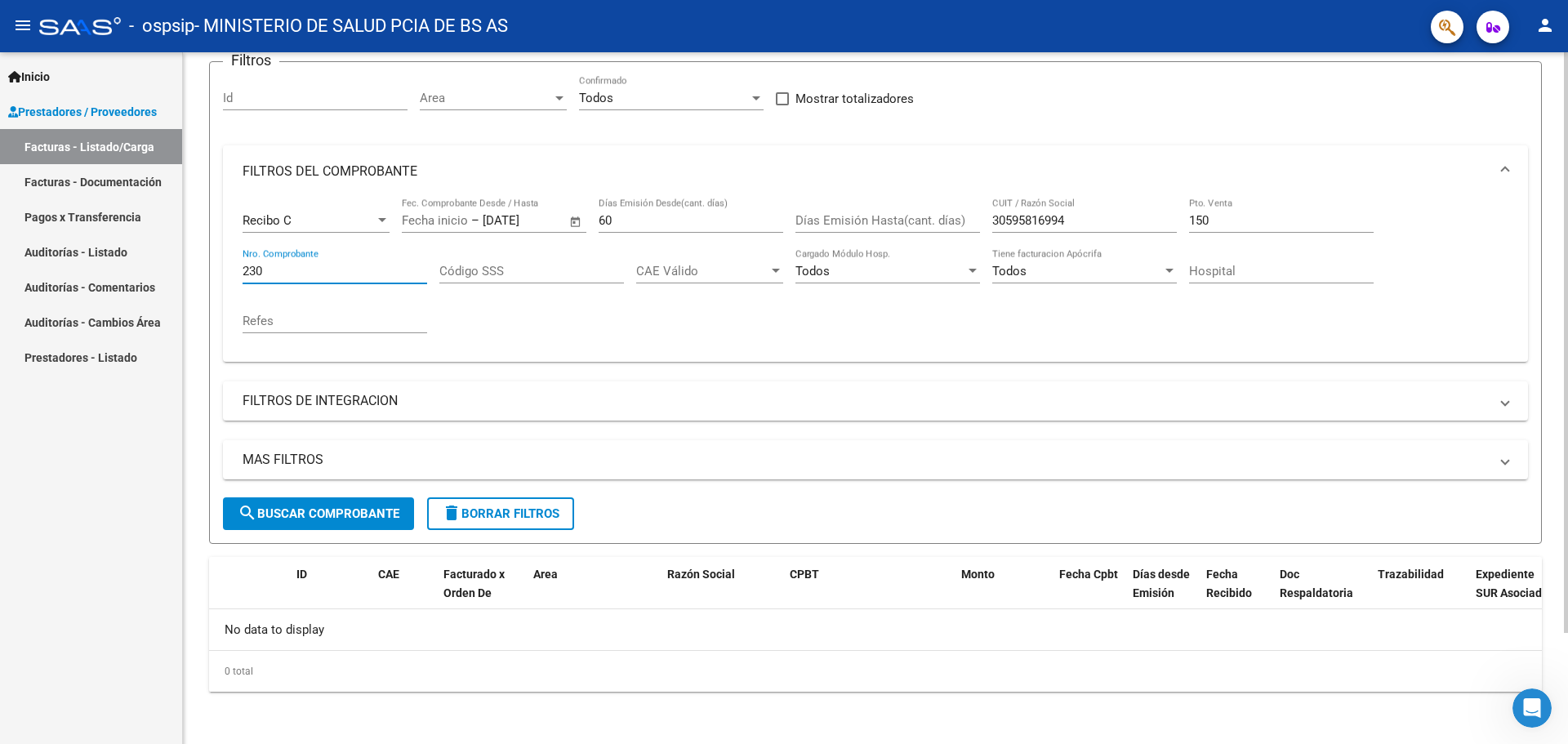
click at [325, 271] on input "230" at bounding box center [335, 271] width 185 height 14
click at [338, 523] on button "search Buscar Comprobante" at bounding box center [318, 513] width 191 height 32
click at [306, 268] on input "229" at bounding box center [335, 271] width 185 height 14
type input "228"
click at [323, 511] on span "search Buscar Comprobante" at bounding box center [318, 513] width 162 height 14
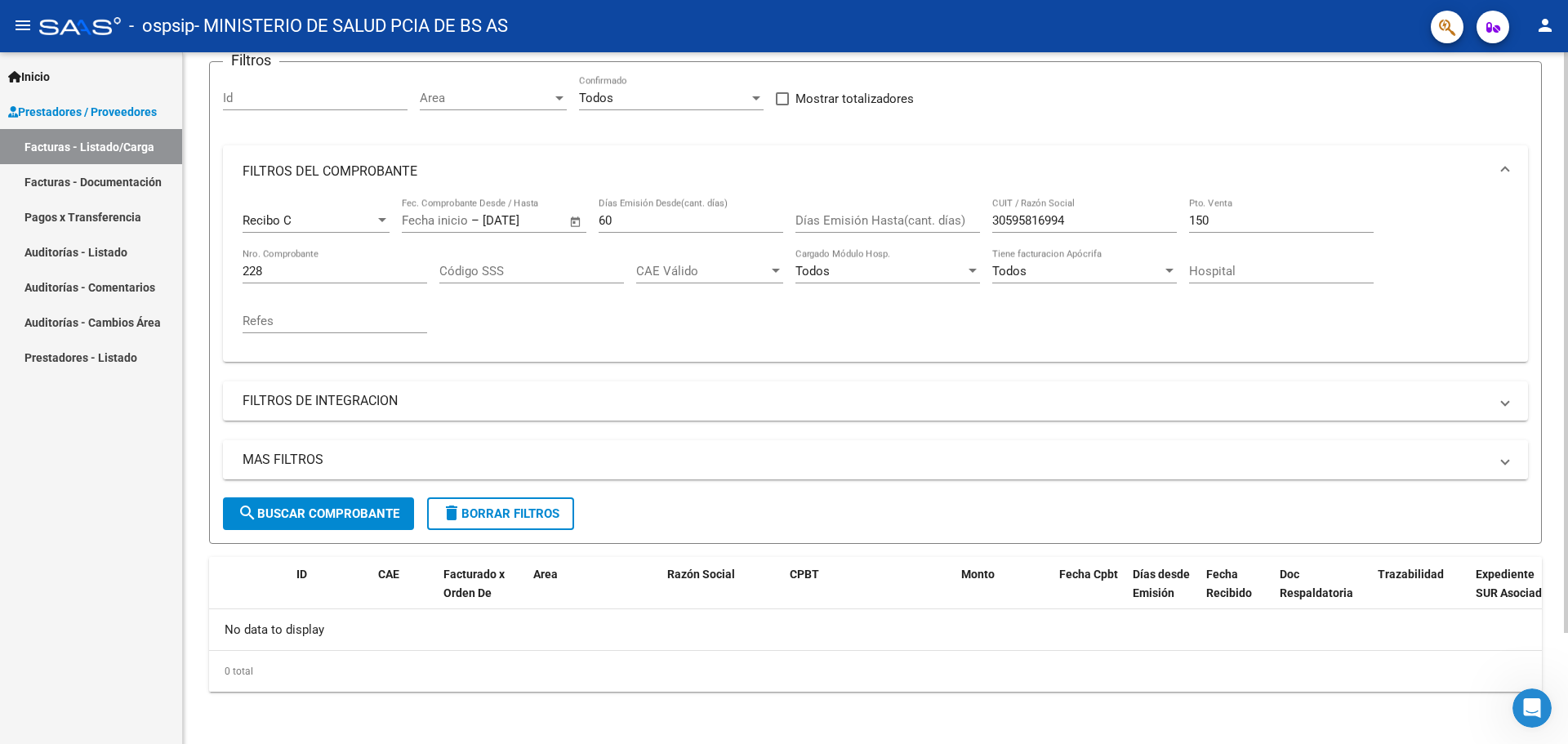
scroll to position [0, 0]
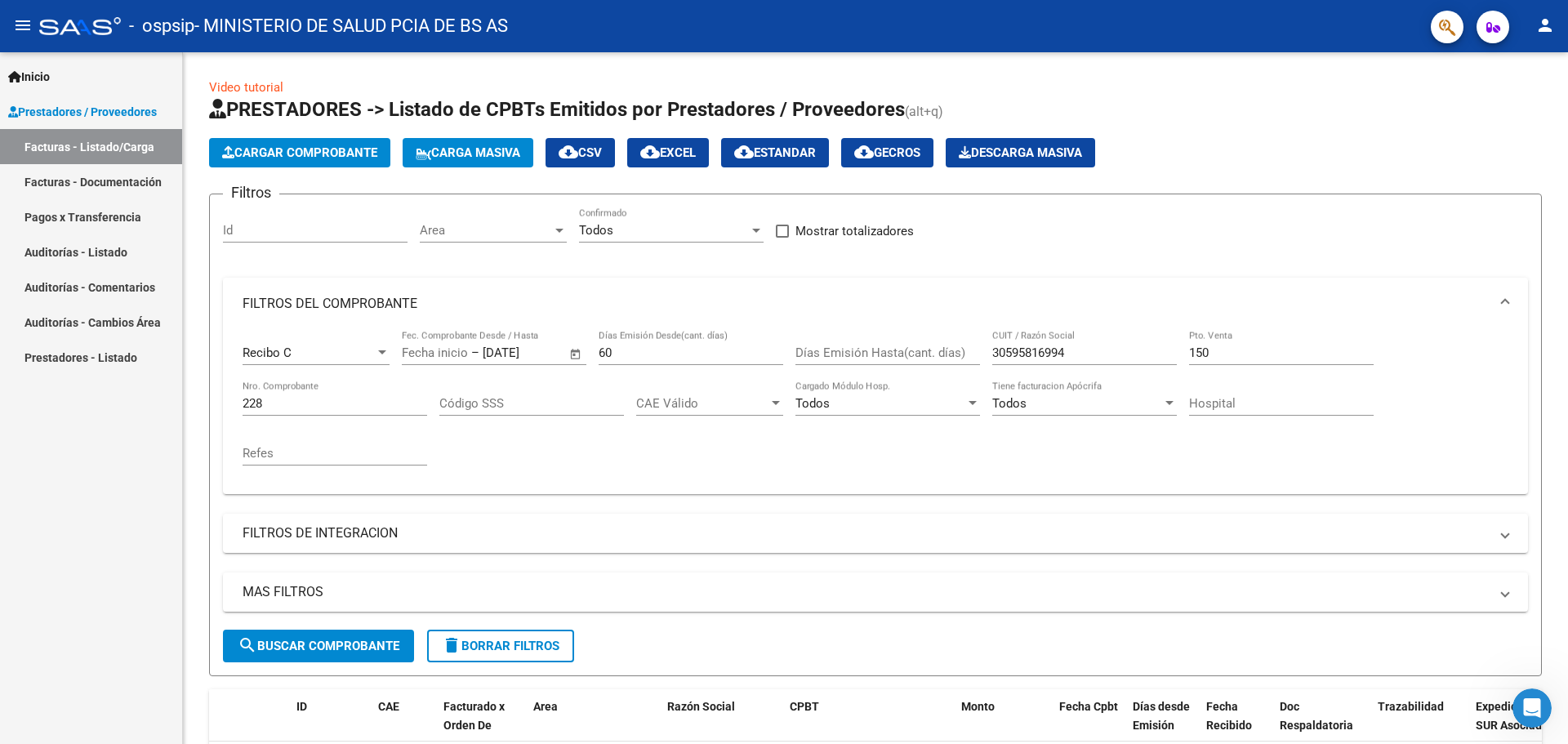
click at [103, 367] on link "Prestadores - Listado" at bounding box center [91, 357] width 182 height 35
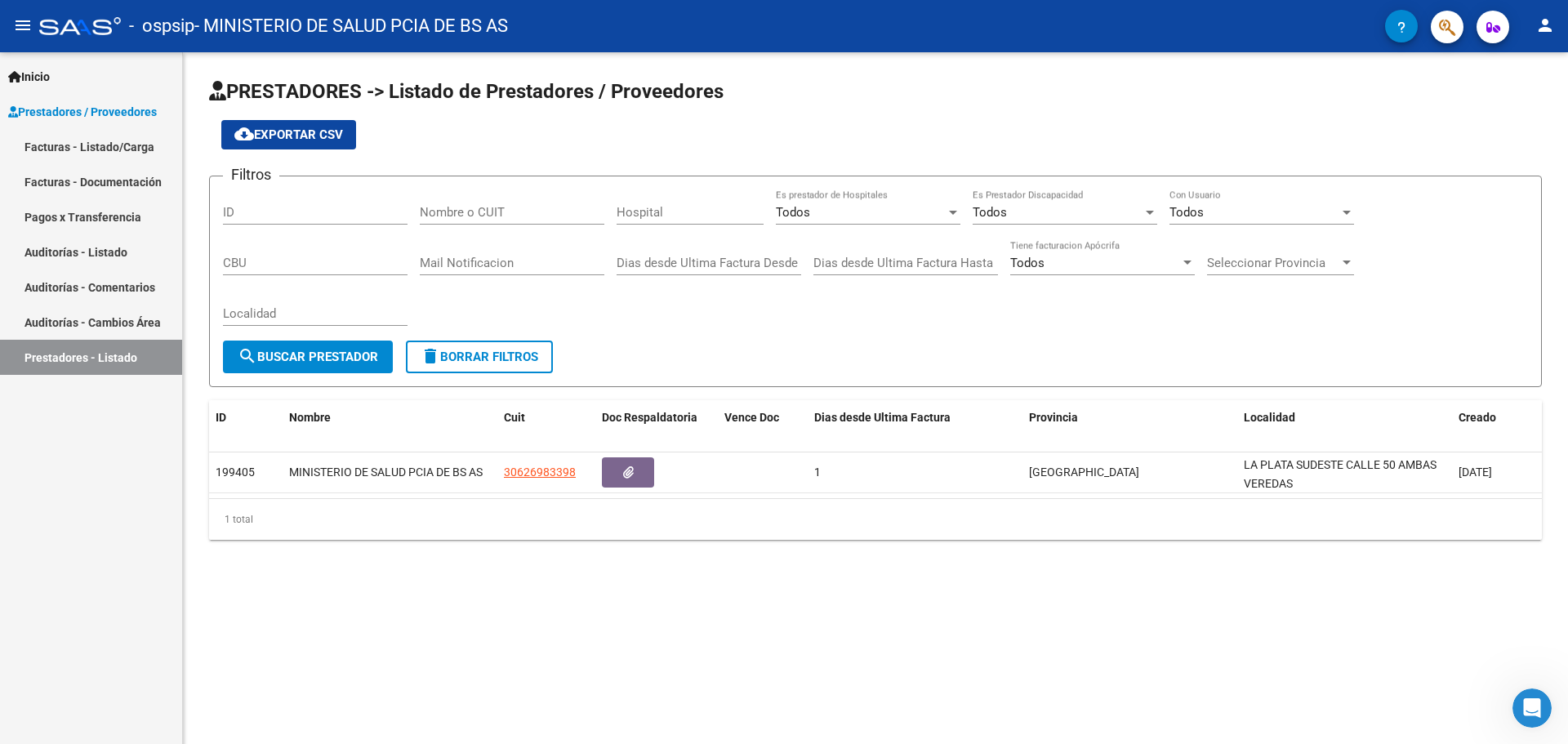
click at [112, 318] on link "Auditorías - Cambios Área" at bounding box center [91, 322] width 182 height 35
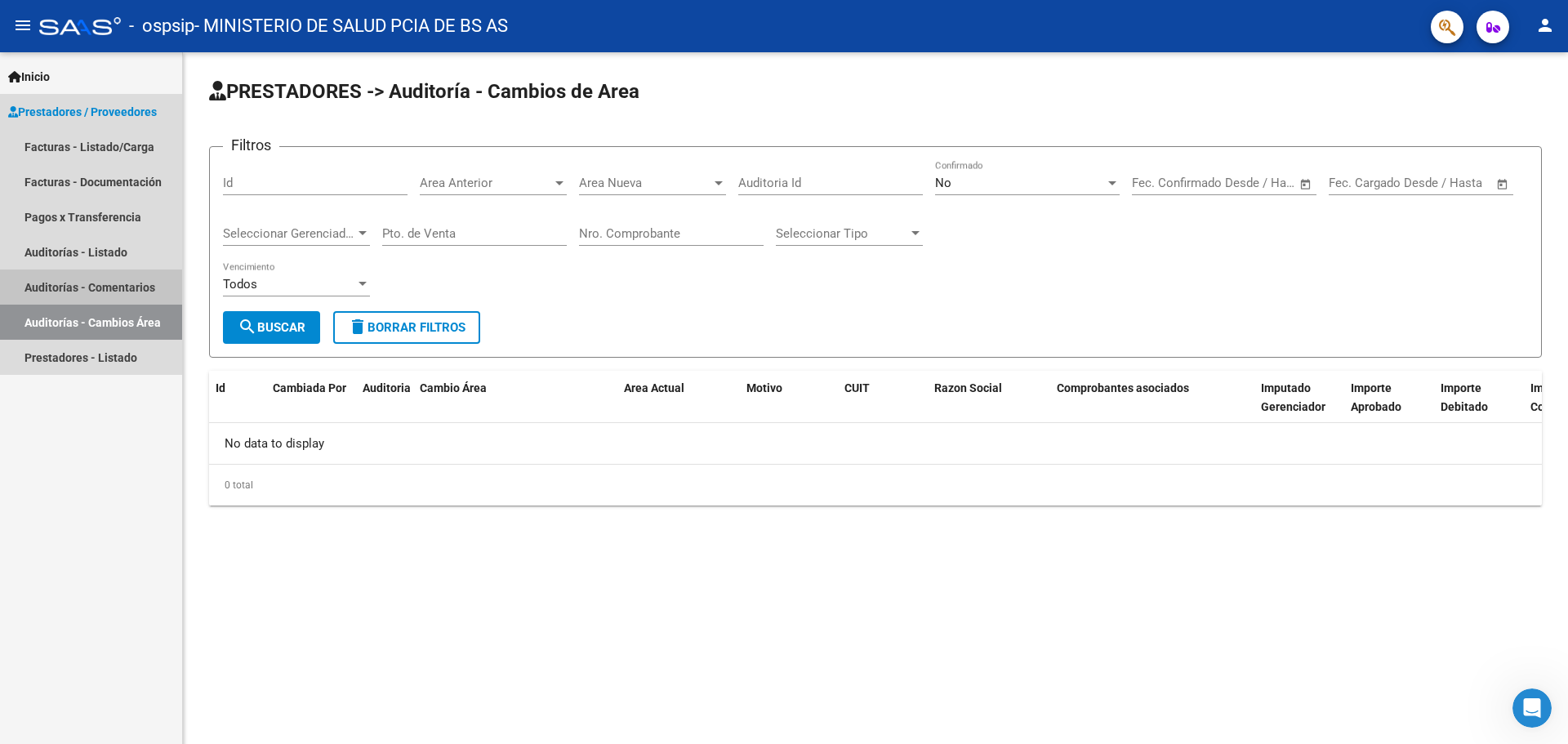
click at [113, 293] on link "Auditorías - Comentarios" at bounding box center [91, 287] width 182 height 35
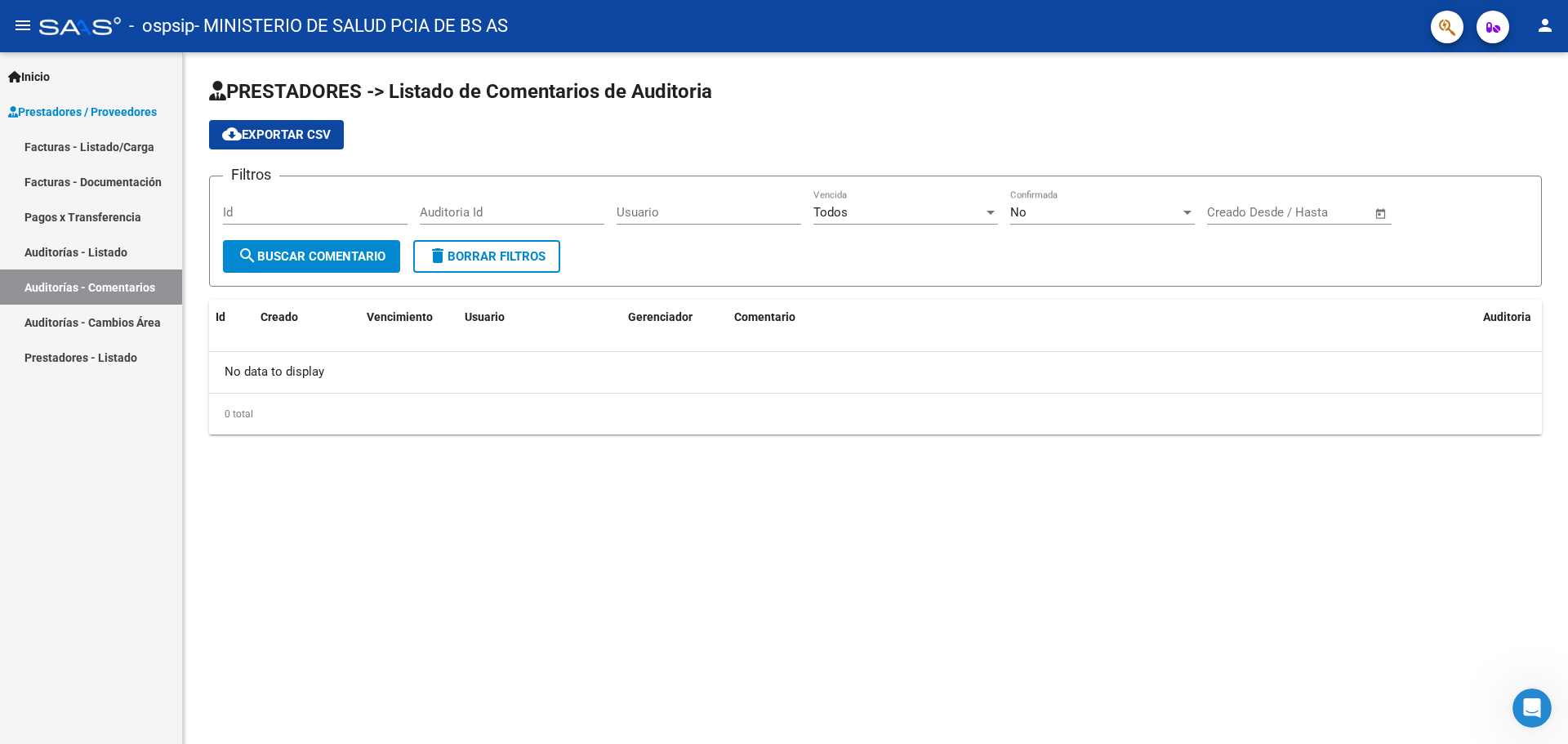
click at [109, 209] on link "Pagos x Transferencia" at bounding box center [91, 216] width 182 height 35
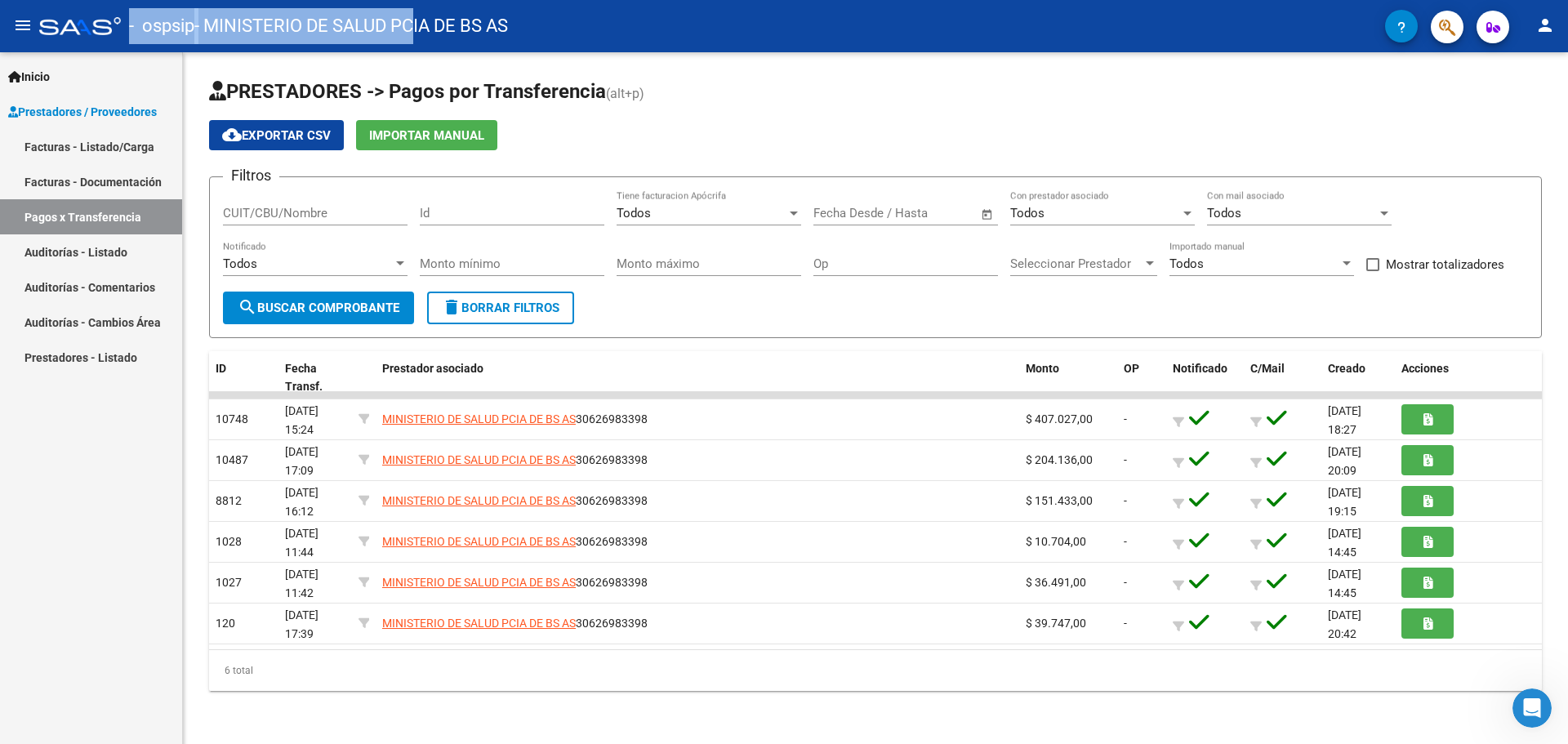
drag, startPoint x: 38, startPoint y: 19, endPoint x: 444, endPoint y: 26, distance: 406.1
click at [420, 29] on mat-toolbar "menu - ospsip - MINISTERIO DE SALUD PCIA DE BS AS person" at bounding box center [784, 26] width 1568 height 52
click at [1547, 20] on mat-icon "person" at bounding box center [1545, 25] width 20 height 20
click at [1519, 108] on button "exit_to_app Salir" at bounding box center [1511, 108] width 100 height 39
